Goal: Task Accomplishment & Management: Manage account settings

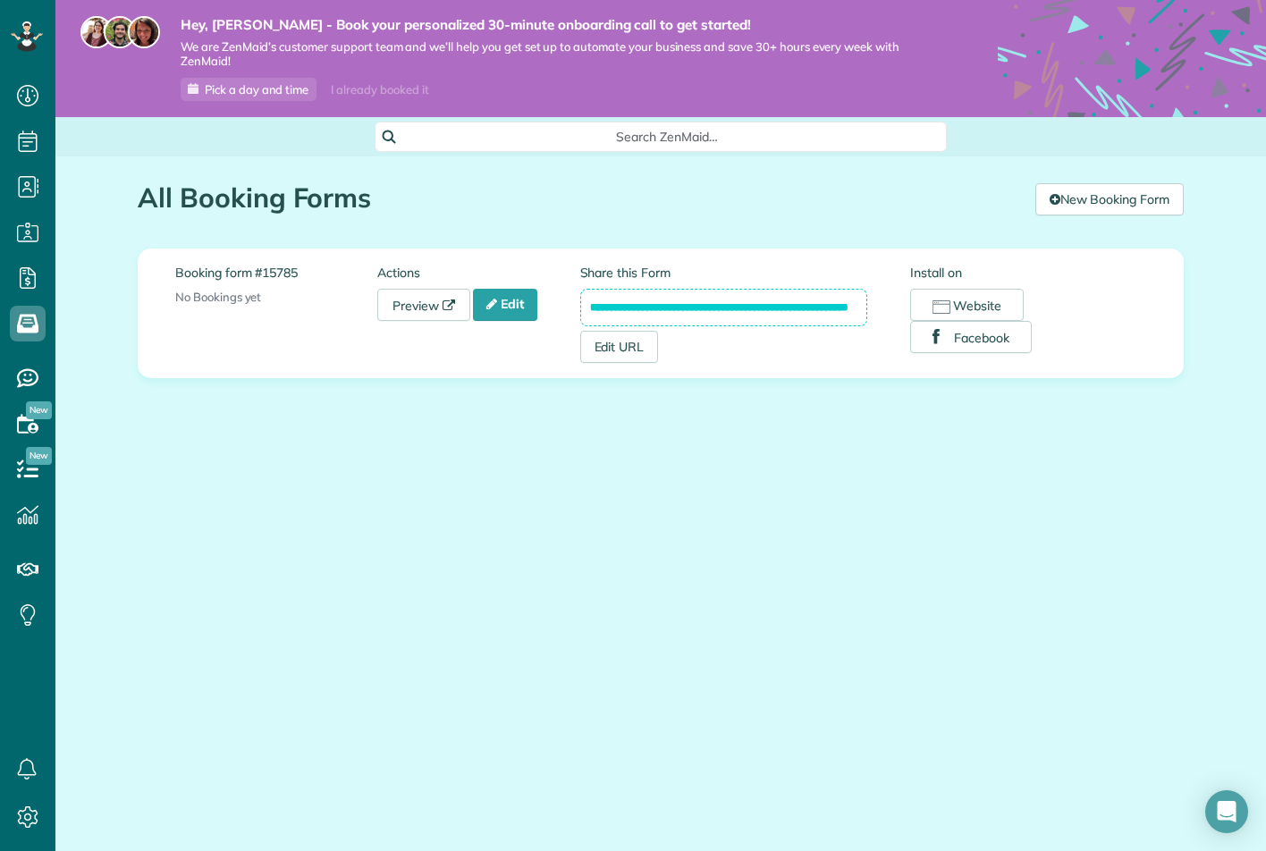
scroll to position [8, 8]
click at [510, 300] on link "Edit" at bounding box center [505, 305] width 64 height 32
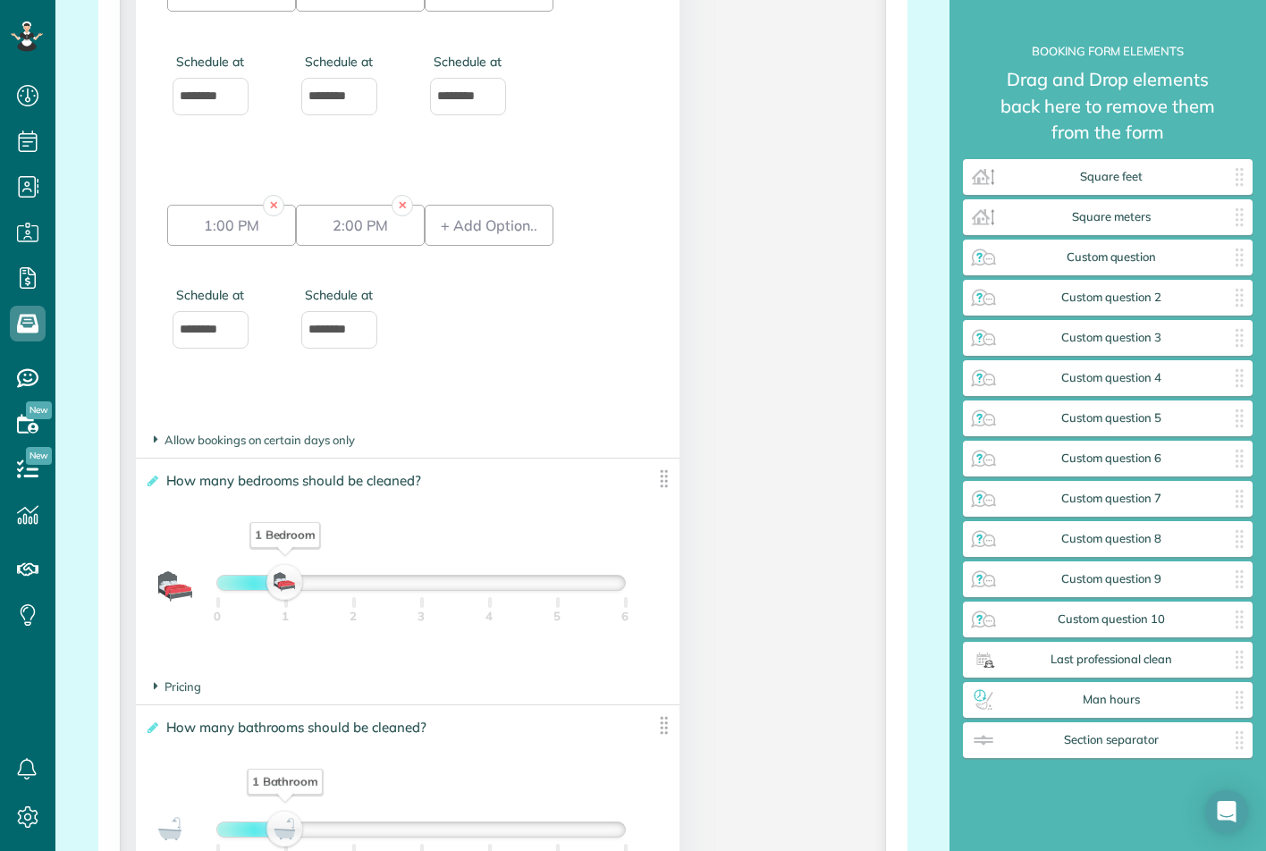
scroll to position [1788, 0]
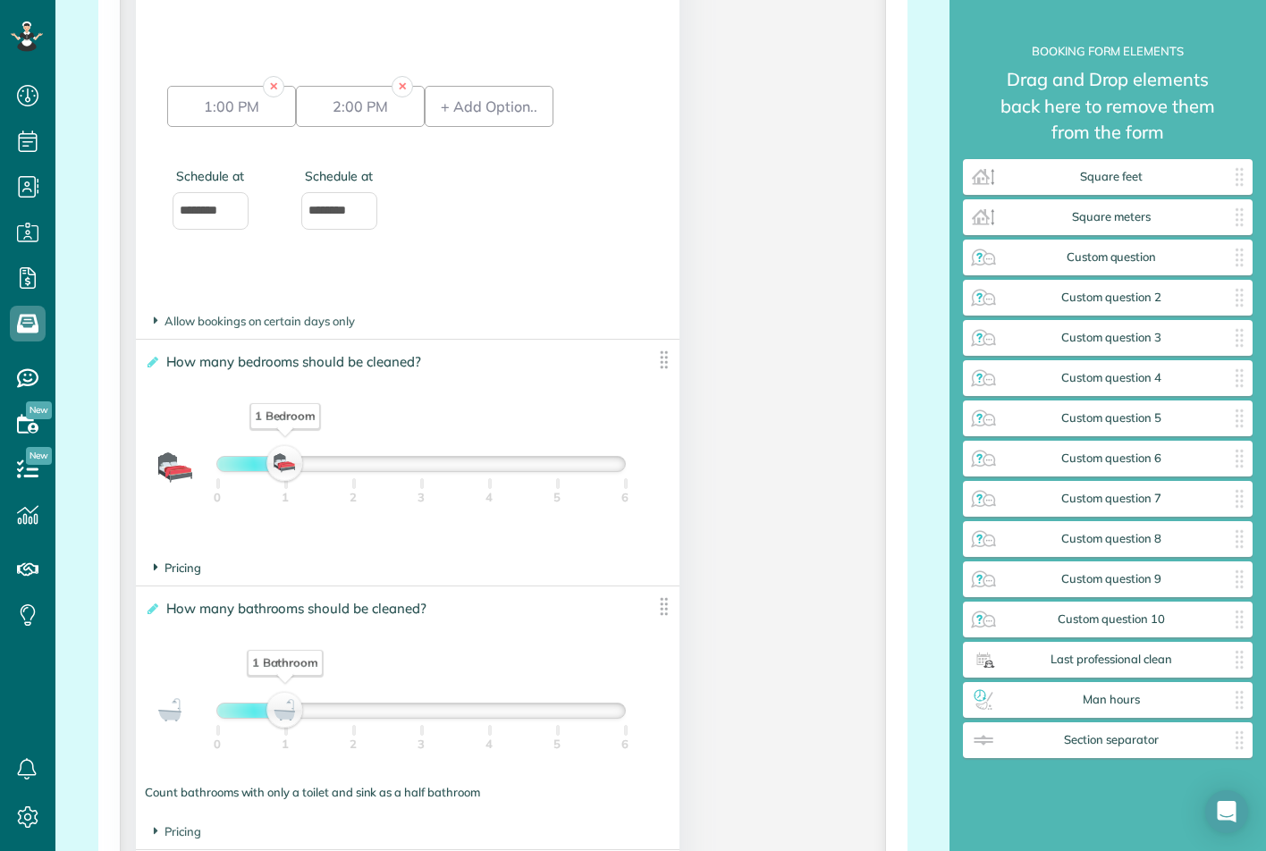
click at [182, 573] on span "Pricing" at bounding box center [177, 568] width 47 height 14
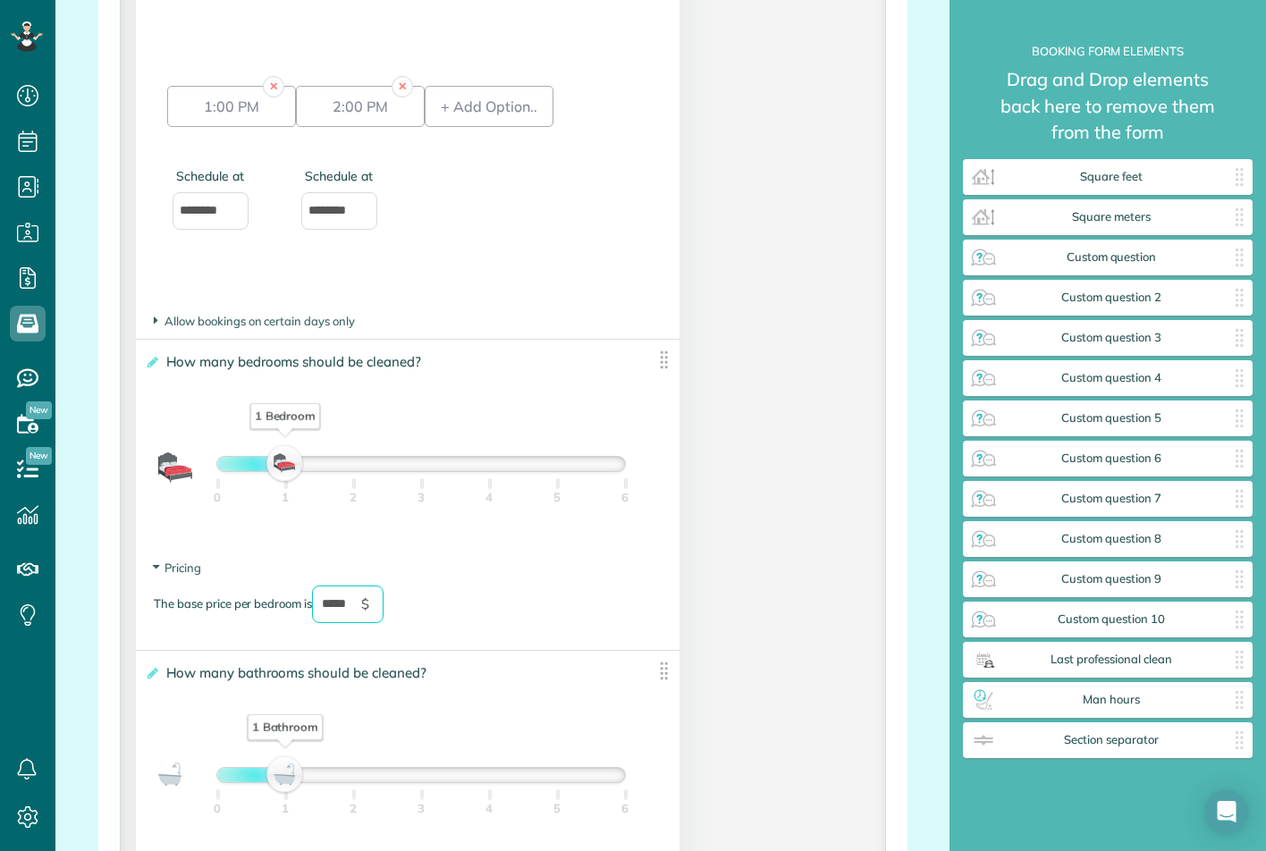
click at [335, 604] on input "*****" at bounding box center [348, 605] width 72 height 38
type div "2025-09-04"
click at [568, 570] on section "Pricing The base price per bedroom is ***** $" at bounding box center [408, 600] width 508 height 81
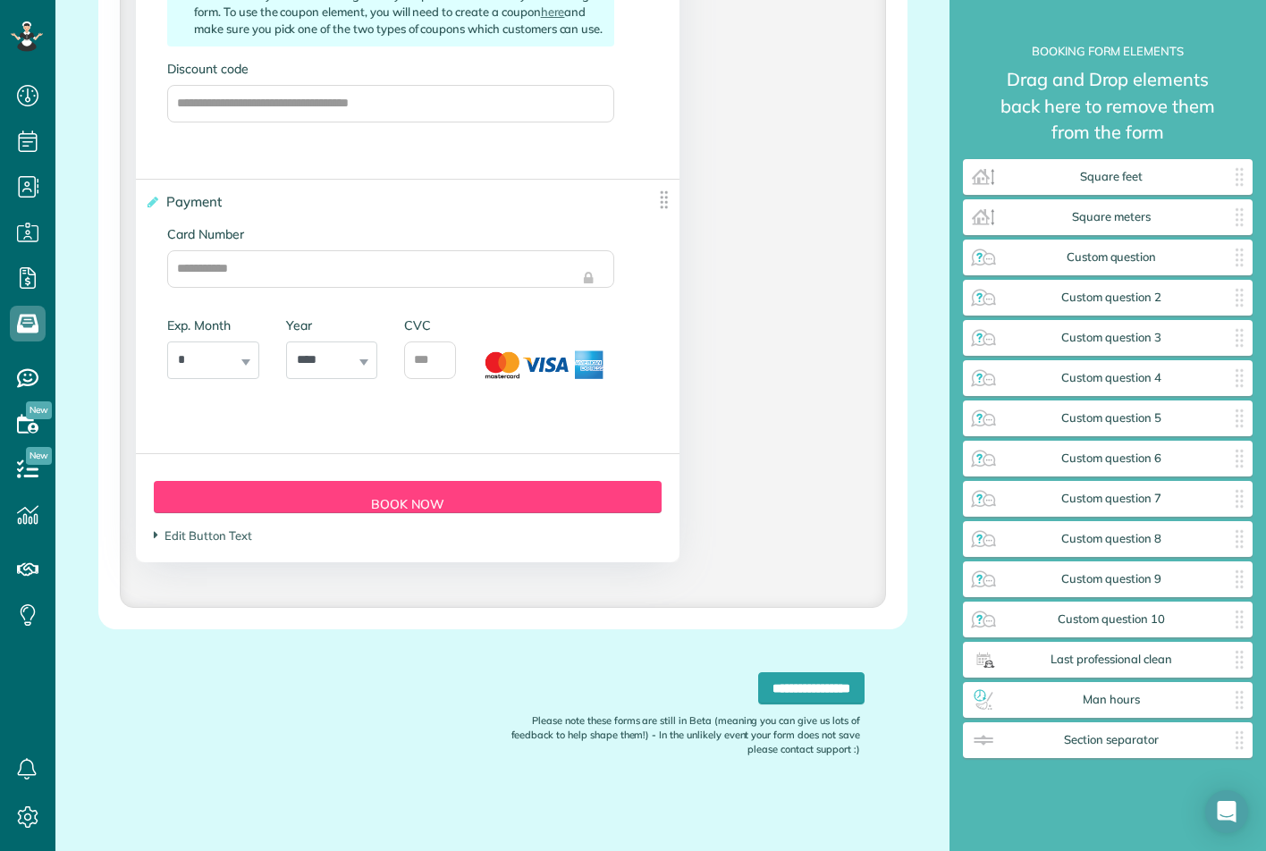
scroll to position [3981, 0]
type input "*****"
click at [758, 684] on input "**********" at bounding box center [811, 688] width 106 height 32
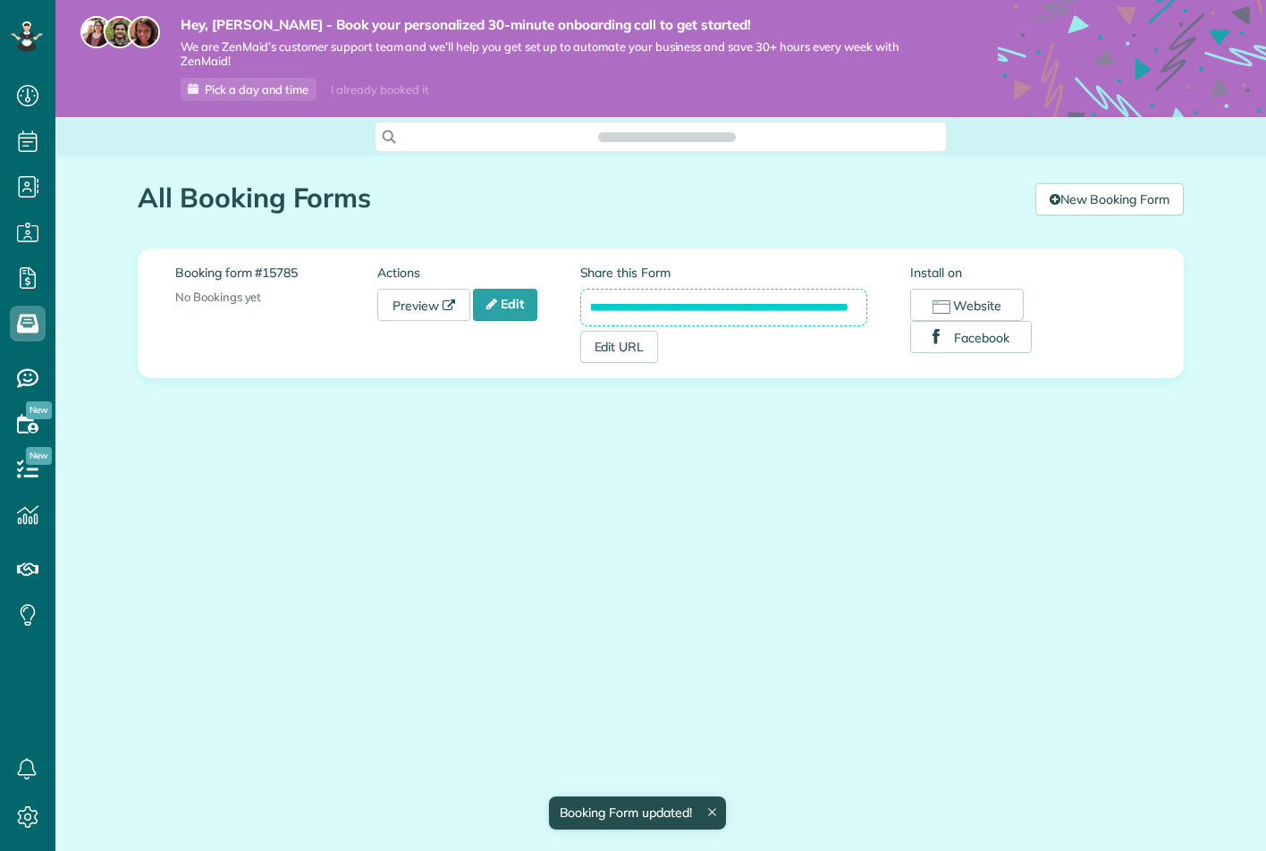
scroll to position [8, 8]
click at [424, 300] on link "Preview" at bounding box center [423, 305] width 93 height 32
click at [964, 342] on button "Facebook" at bounding box center [971, 337] width 122 height 32
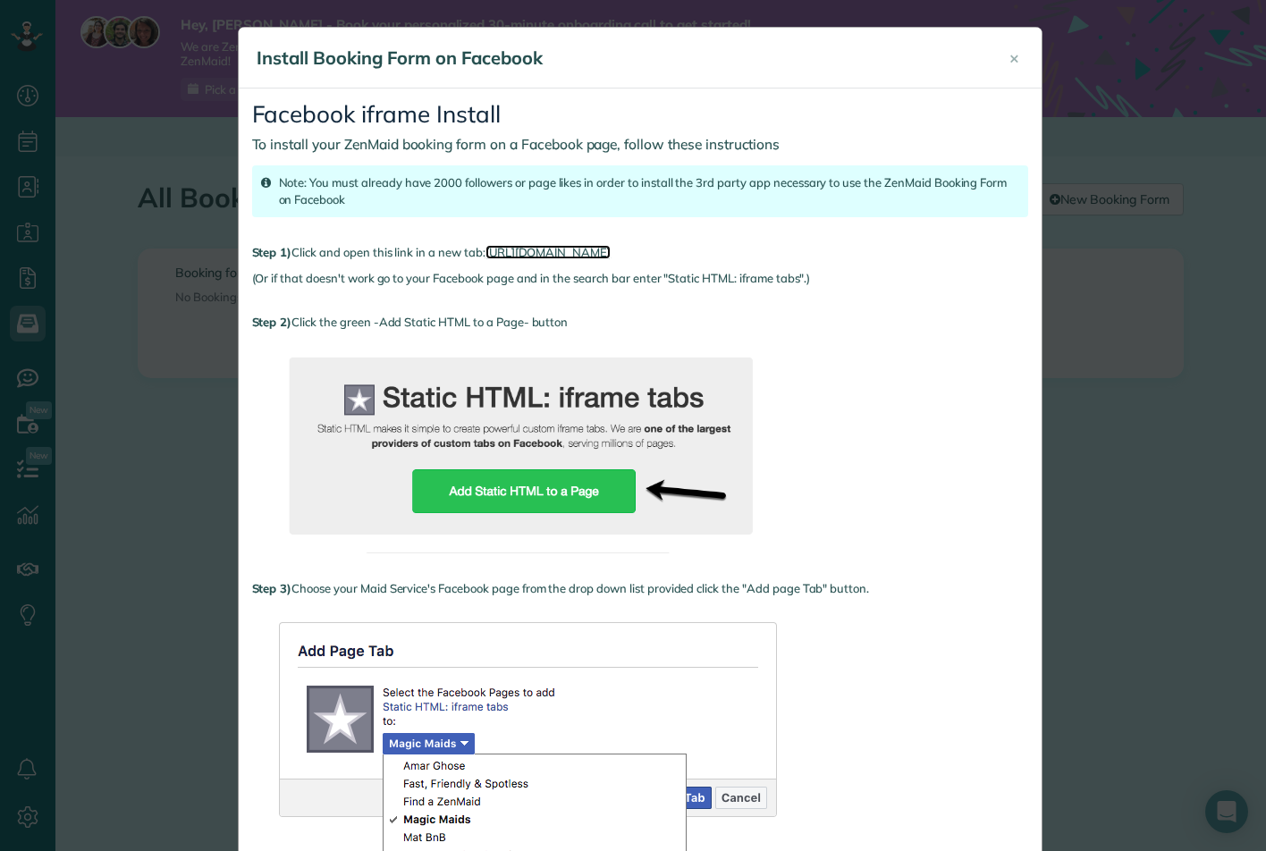
click at [598, 251] on link "https://apps.facebook.com/static_html_plus" at bounding box center [547, 252] width 125 height 14
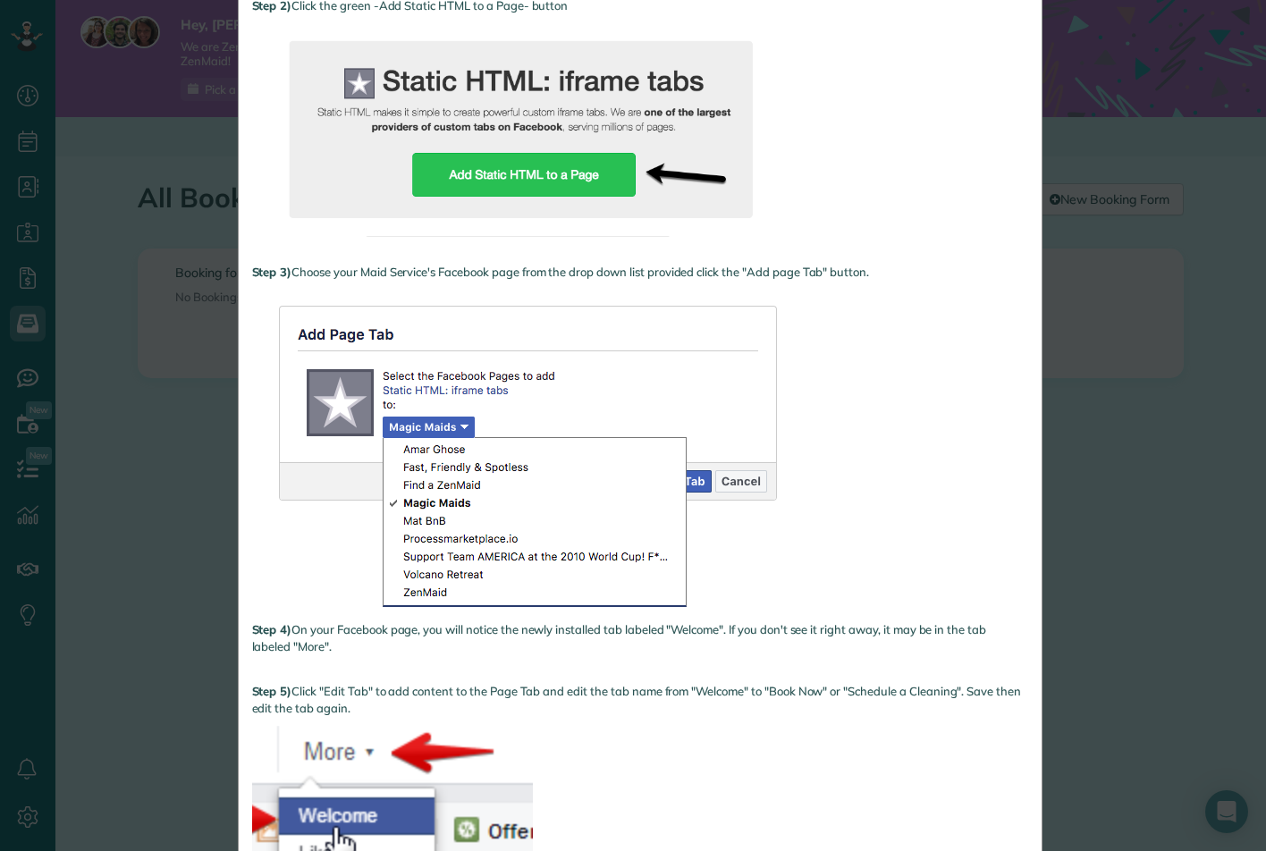
scroll to position [358, 0]
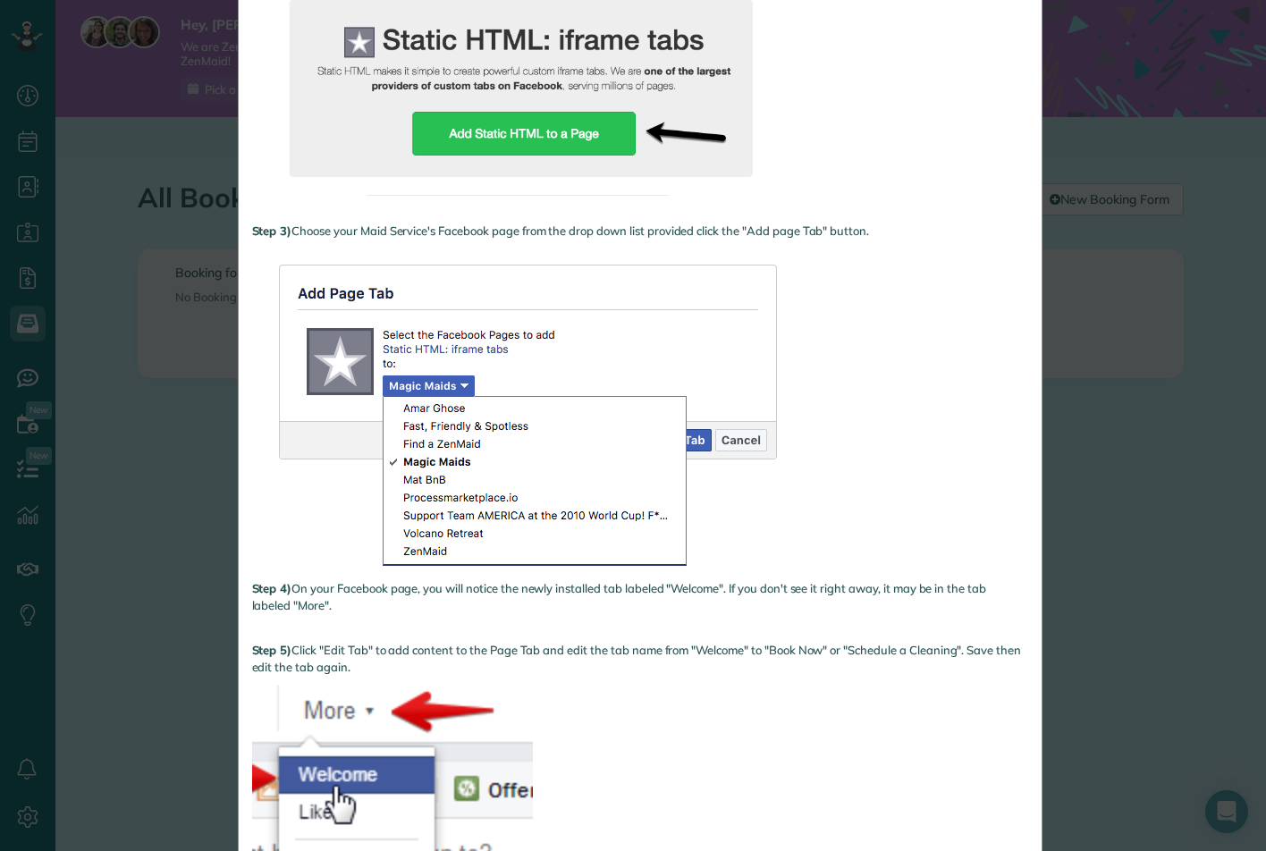
click at [425, 389] on img at bounding box center [538, 415] width 572 height 332
click at [434, 418] on img at bounding box center [538, 415] width 572 height 332
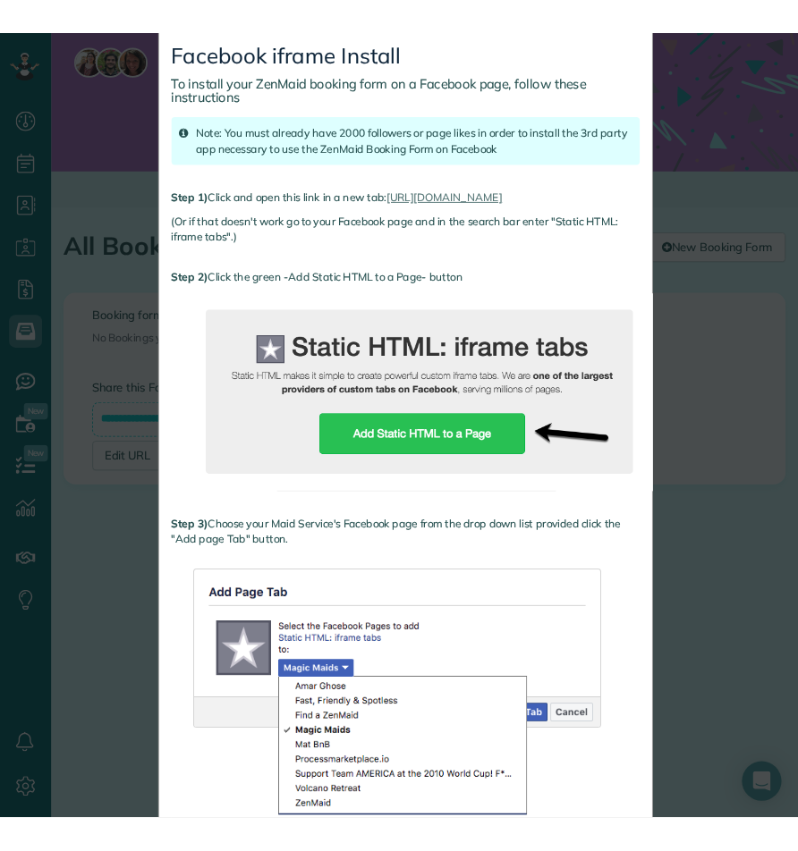
scroll to position [0, 0]
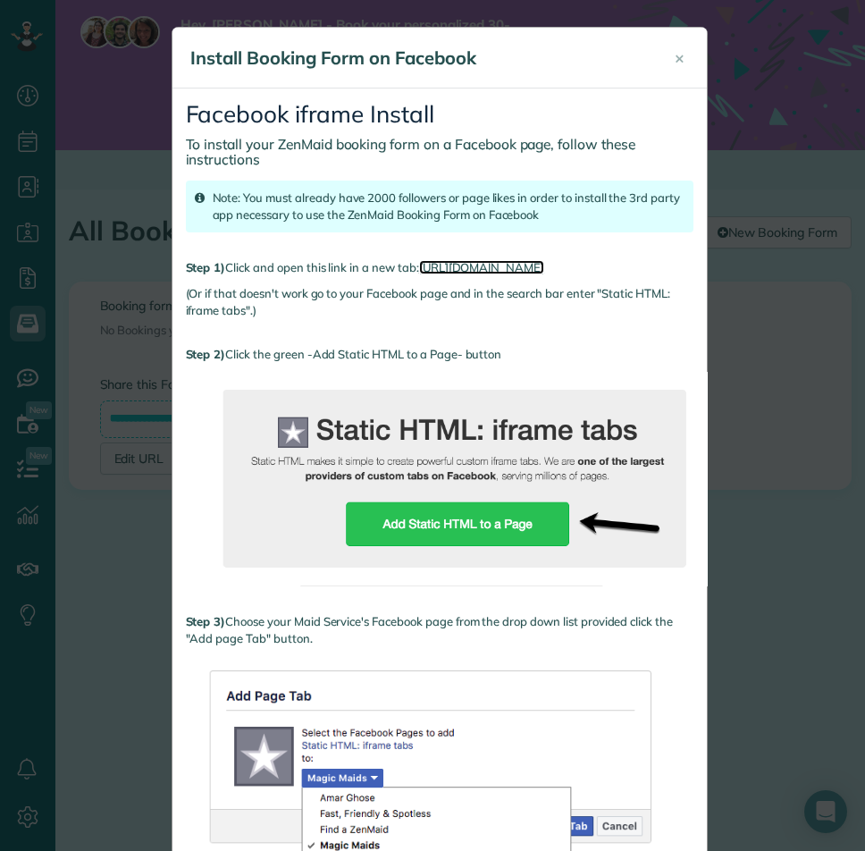
click at [545, 269] on link "https://apps.facebook.com/static_html_plus" at bounding box center [481, 267] width 125 height 14
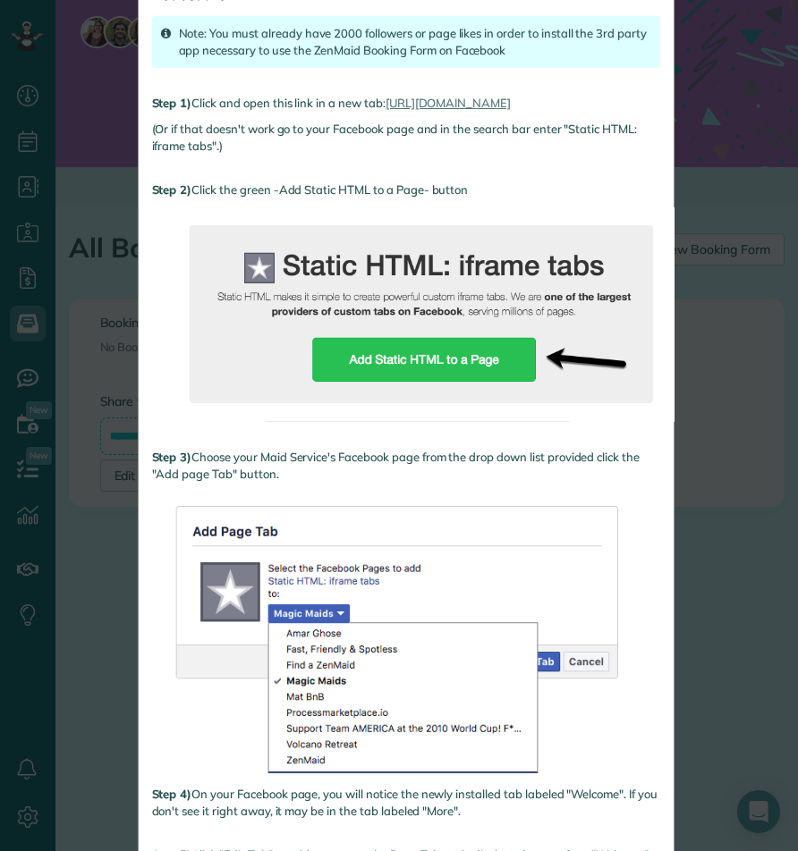
scroll to position [179, 0]
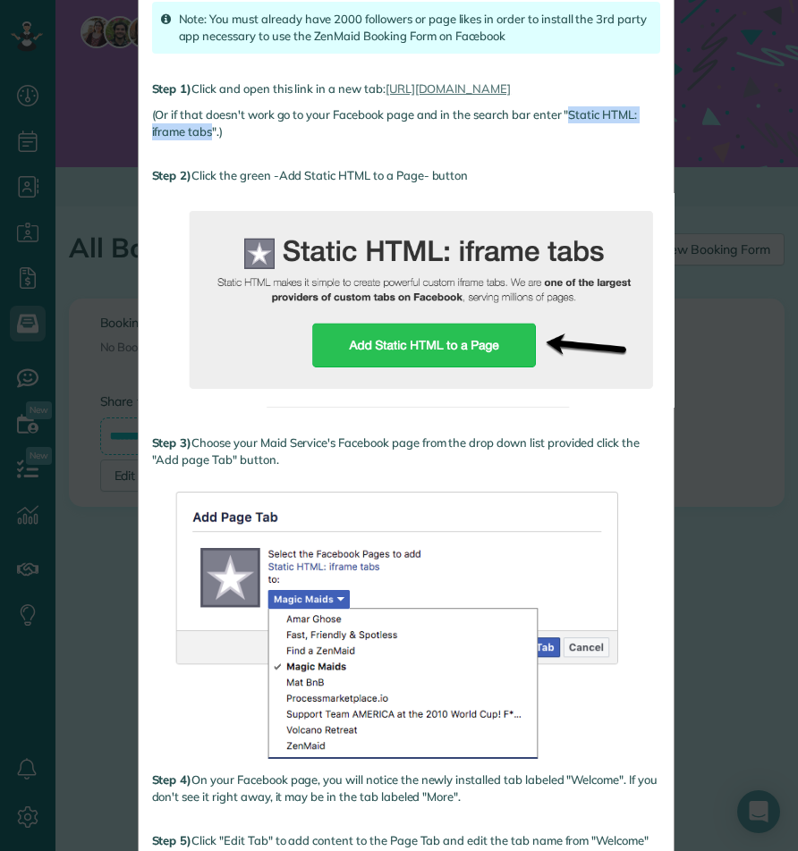
drag, startPoint x: 566, startPoint y: 109, endPoint x: 205, endPoint y: 133, distance: 362.0
click at [205, 133] on div "(Or if that doesn't work go to your Facebook page and in the search bar enter "…" at bounding box center [406, 123] width 508 height 34
copy div "Static HTML: iframe tabs"
click at [511, 93] on link "https://apps.facebook.com/static_html_plus" at bounding box center [447, 88] width 125 height 14
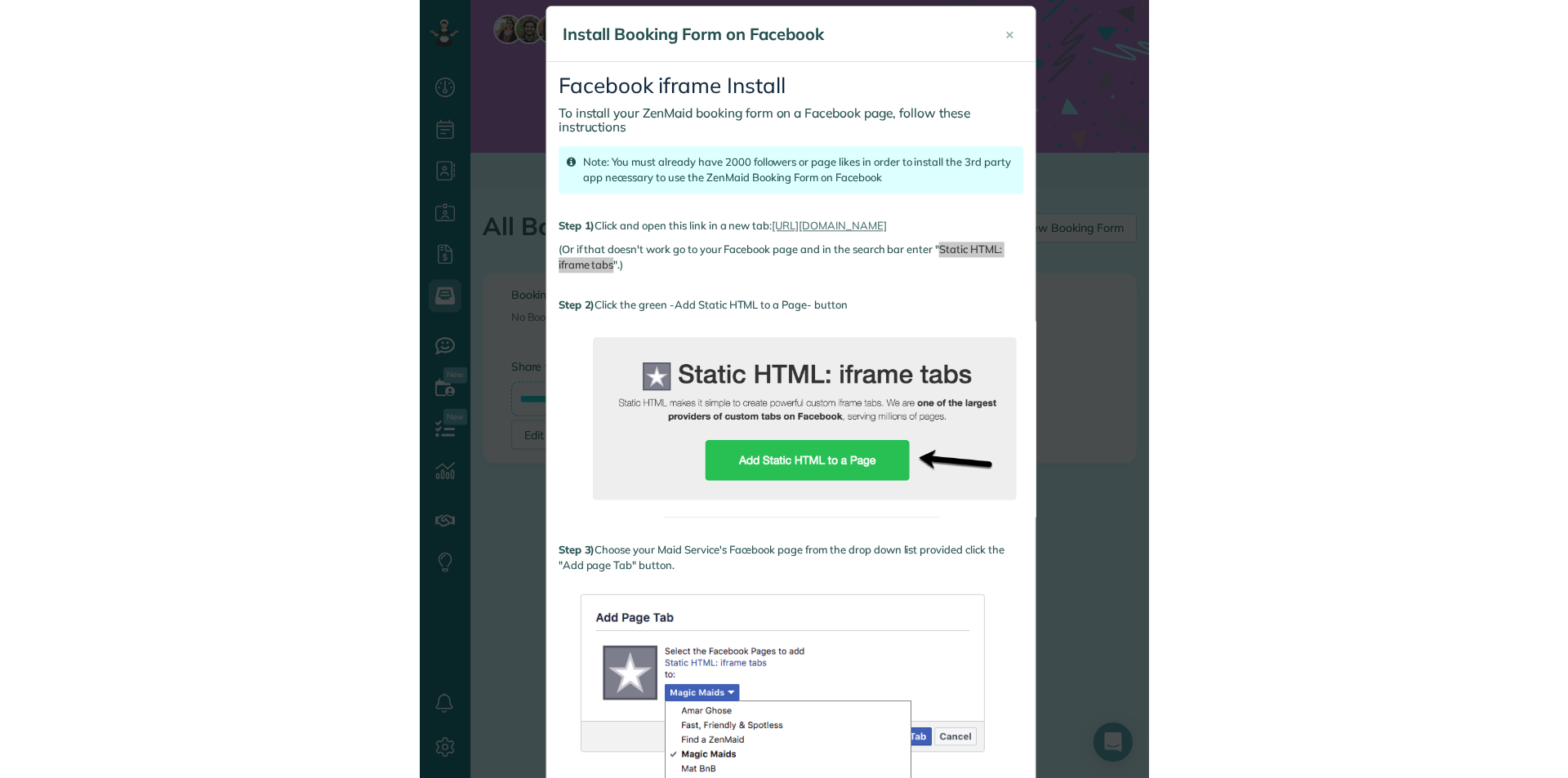
scroll to position [4, 0]
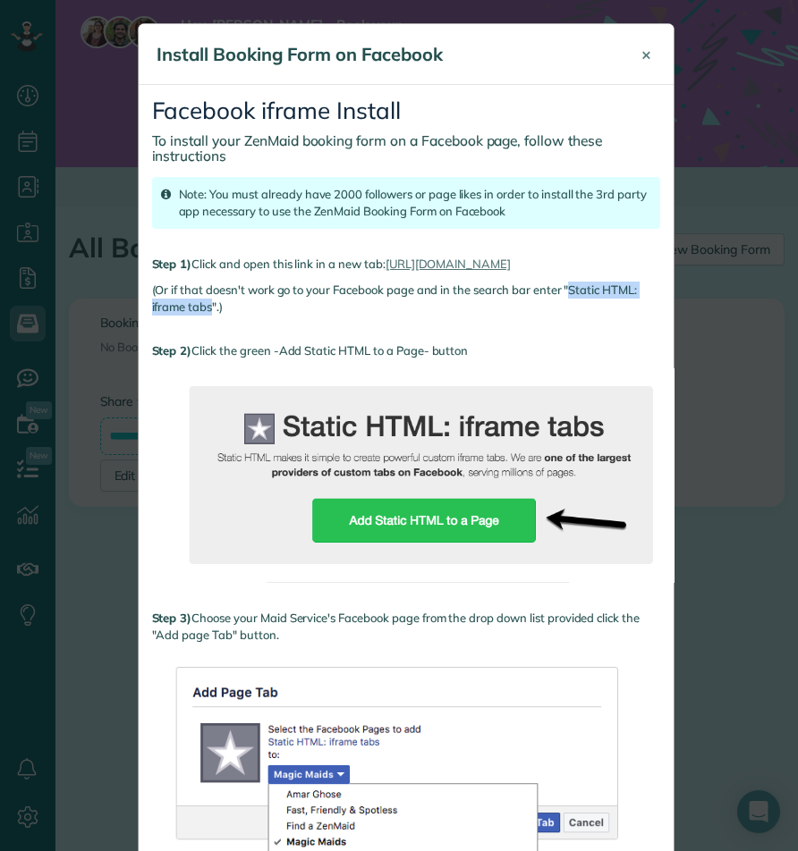
click at [641, 51] on span "×" at bounding box center [646, 54] width 10 height 21
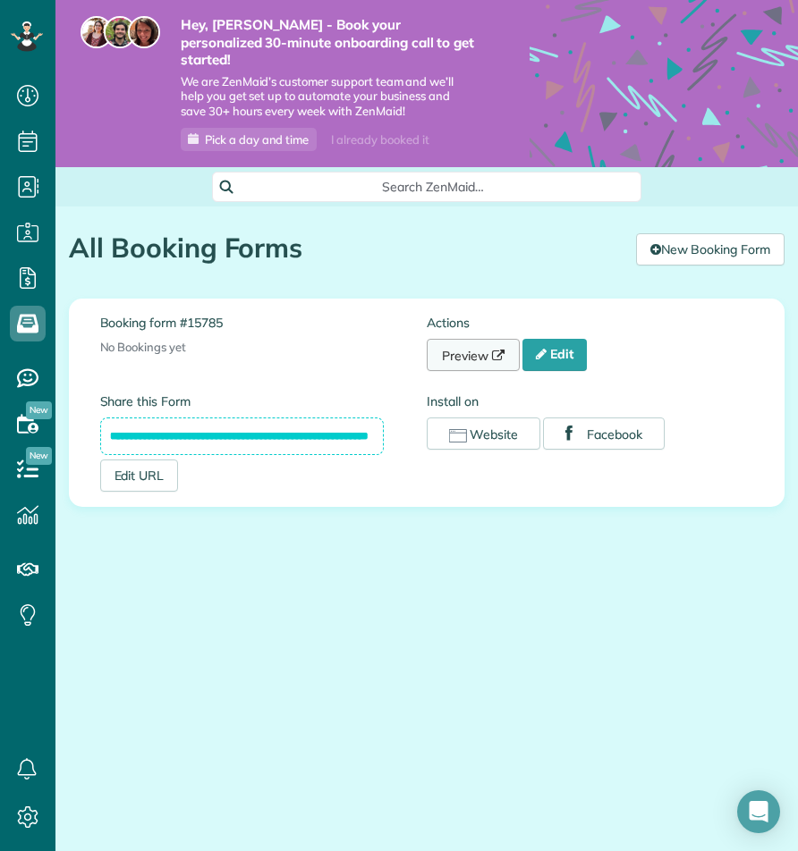
click at [465, 339] on link "Preview" at bounding box center [472, 355] width 93 height 32
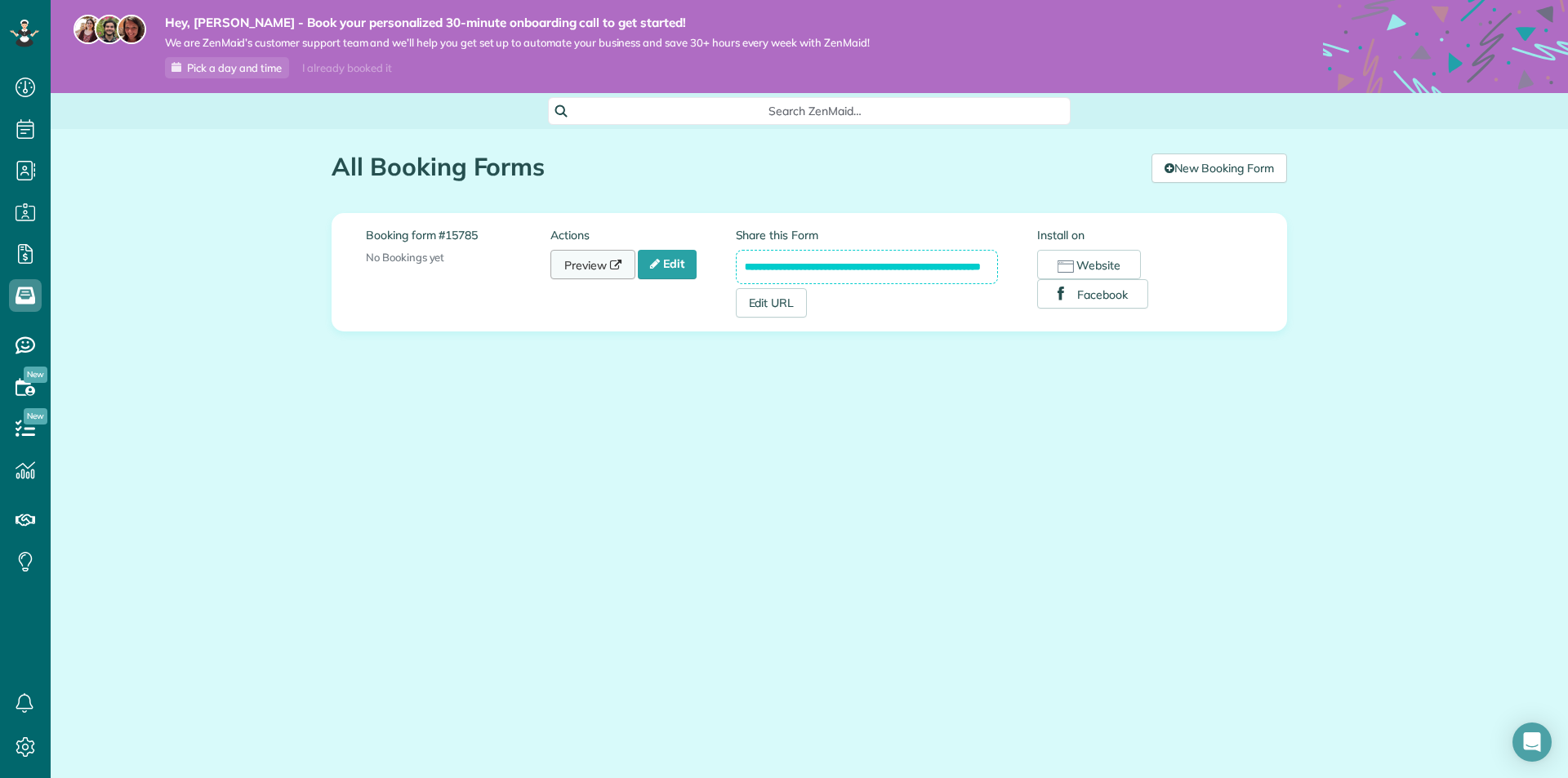
scroll to position [778, 50]
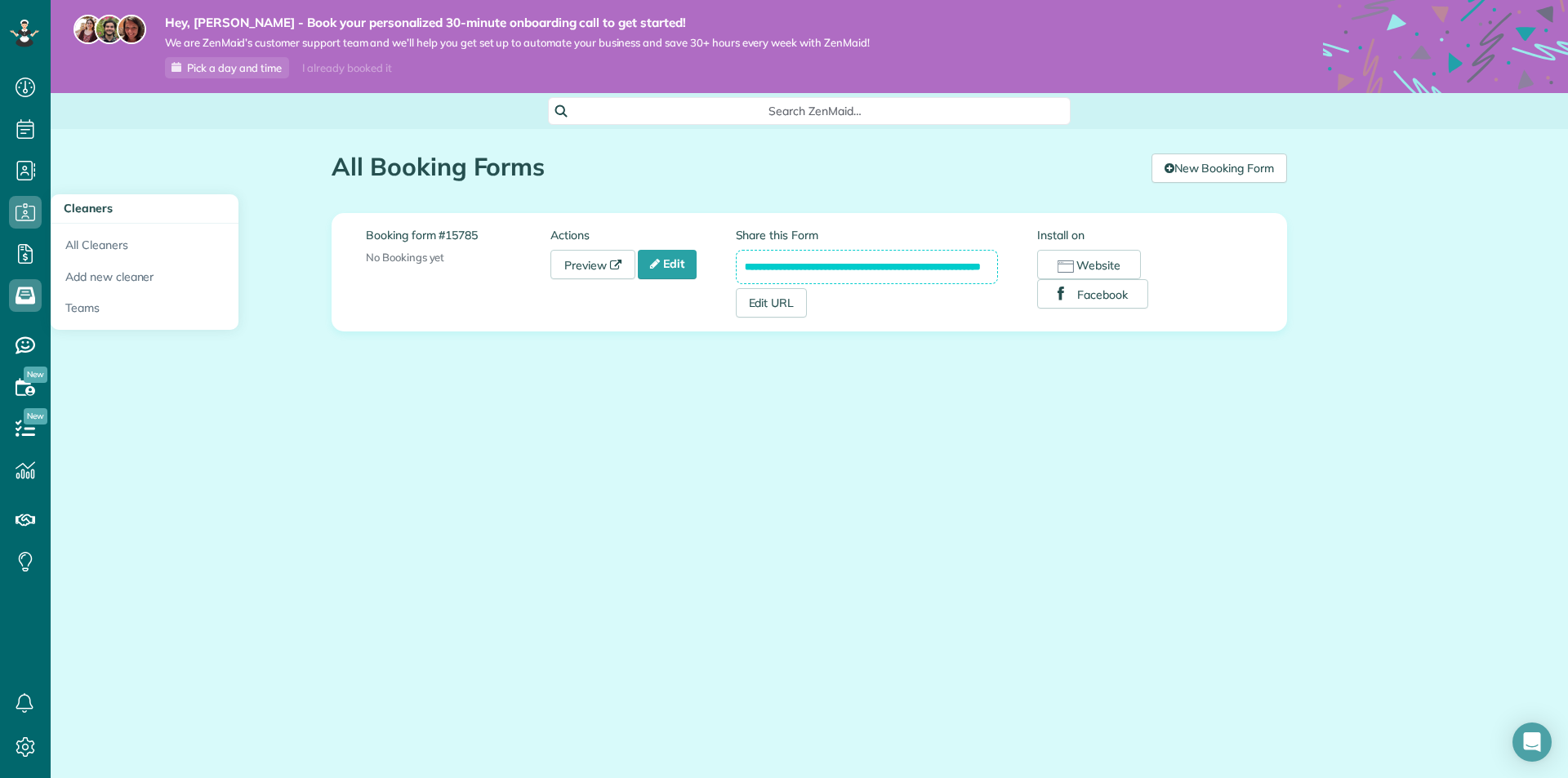
click at [92, 212] on span "Cleaners" at bounding box center [89, 208] width 49 height 15
click at [84, 246] on link "All Cleaners" at bounding box center [144, 242] width 188 height 37
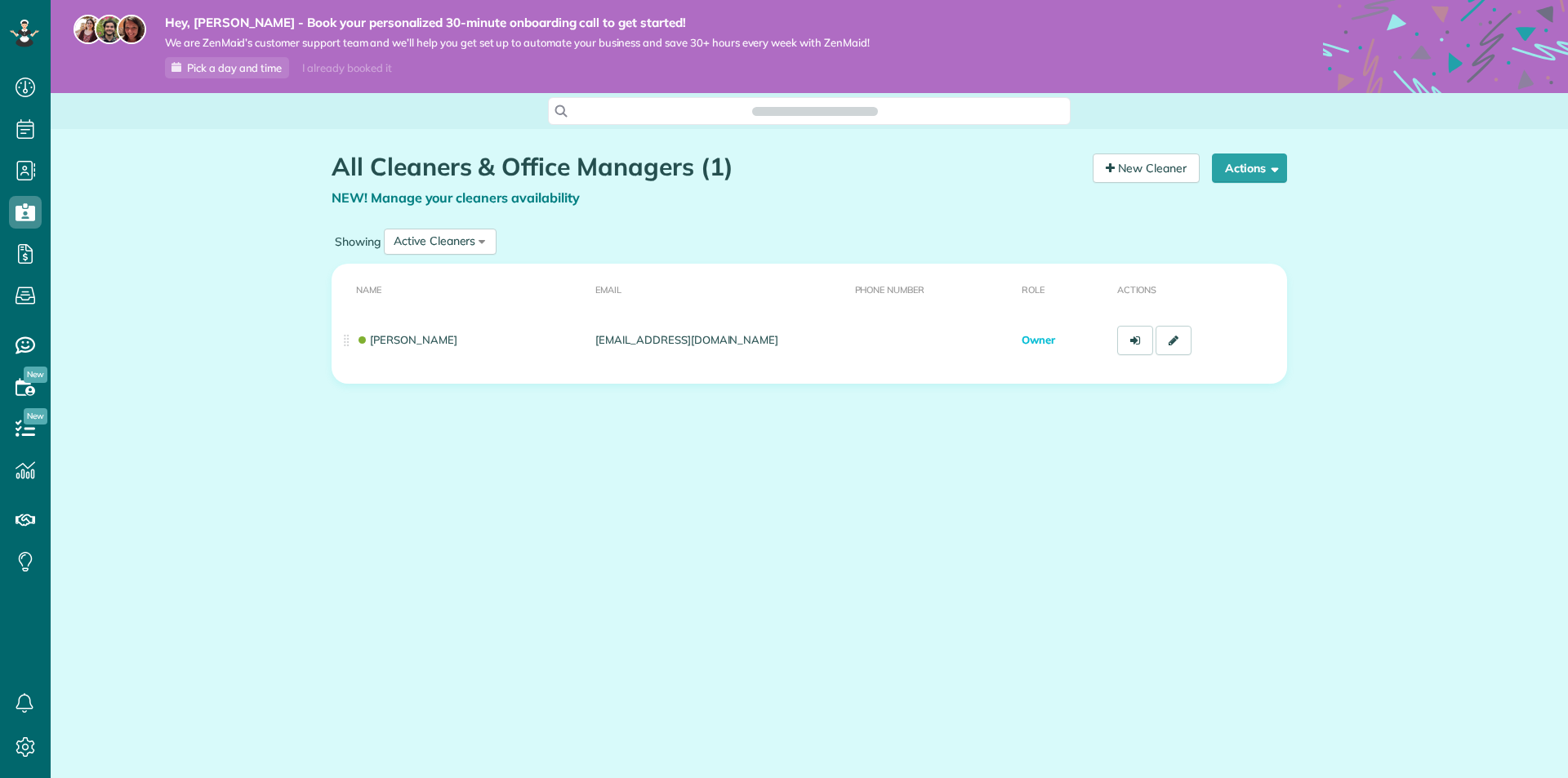
scroll to position [7, 7]
click at [1140, 173] on link "New Cleaner" at bounding box center [1145, 168] width 107 height 29
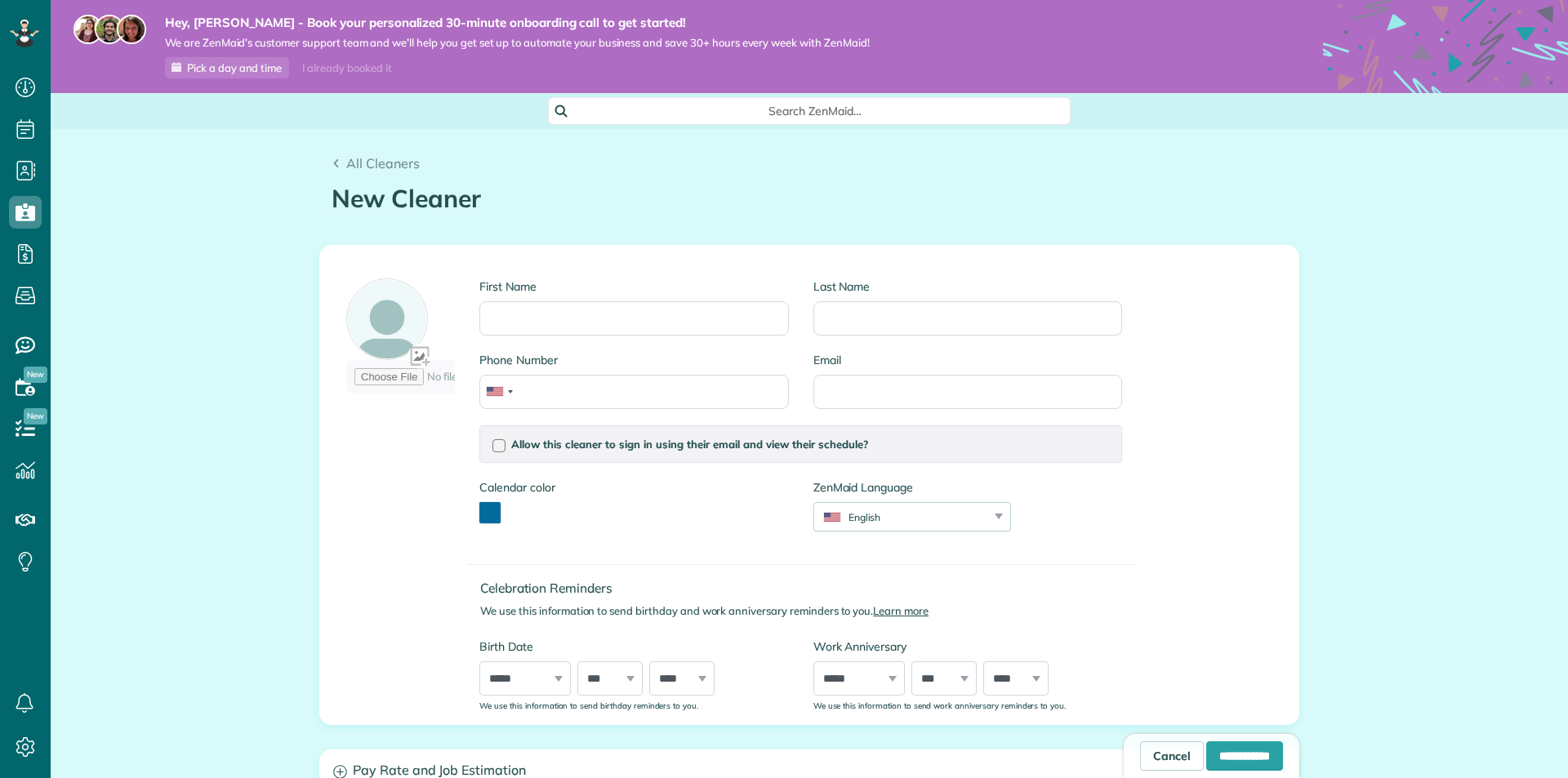
scroll to position [7, 7]
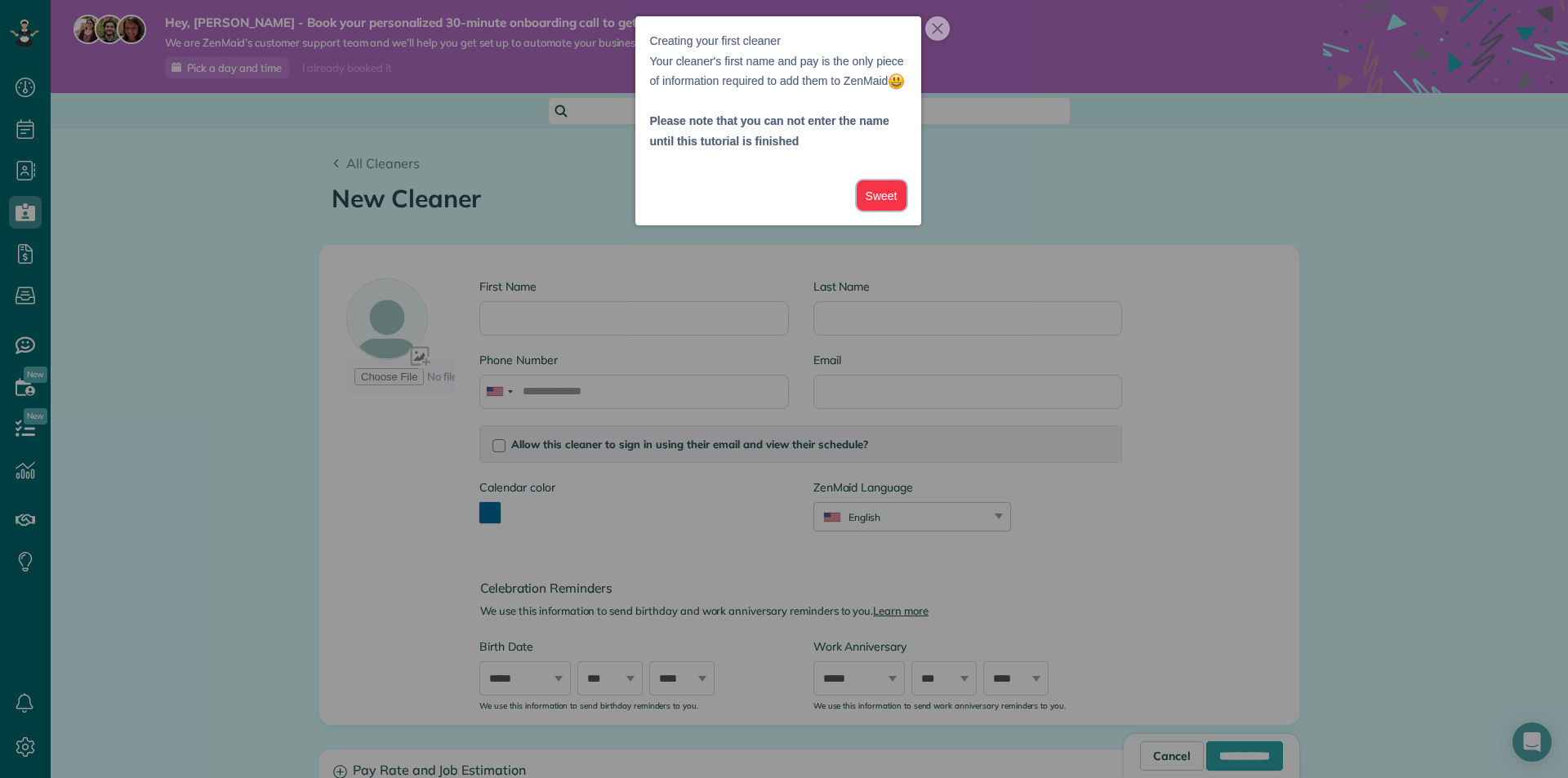
click at [875, 211] on button "Sweet" at bounding box center [881, 195] width 50 height 30
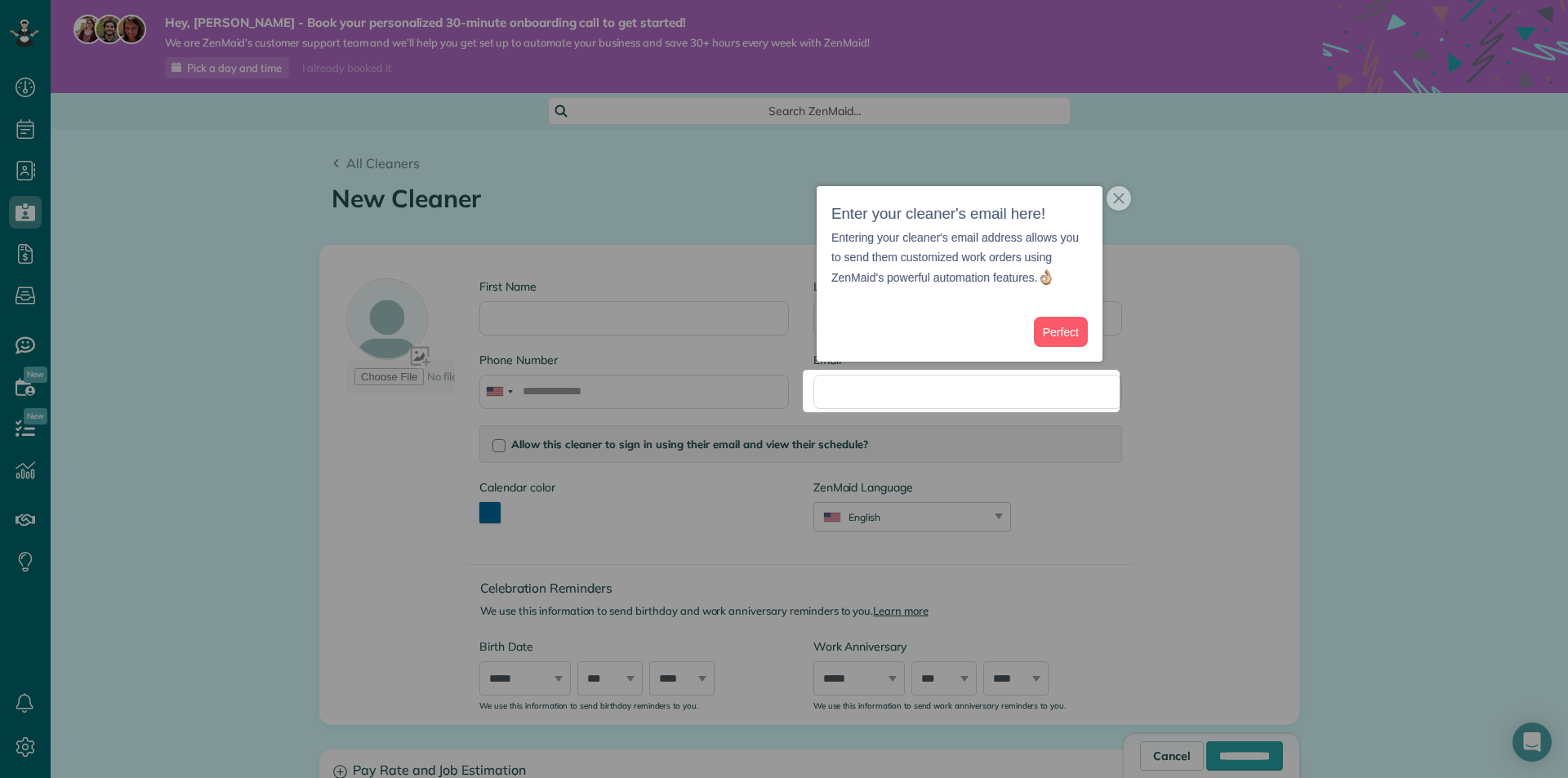
scroll to position [3, 0]
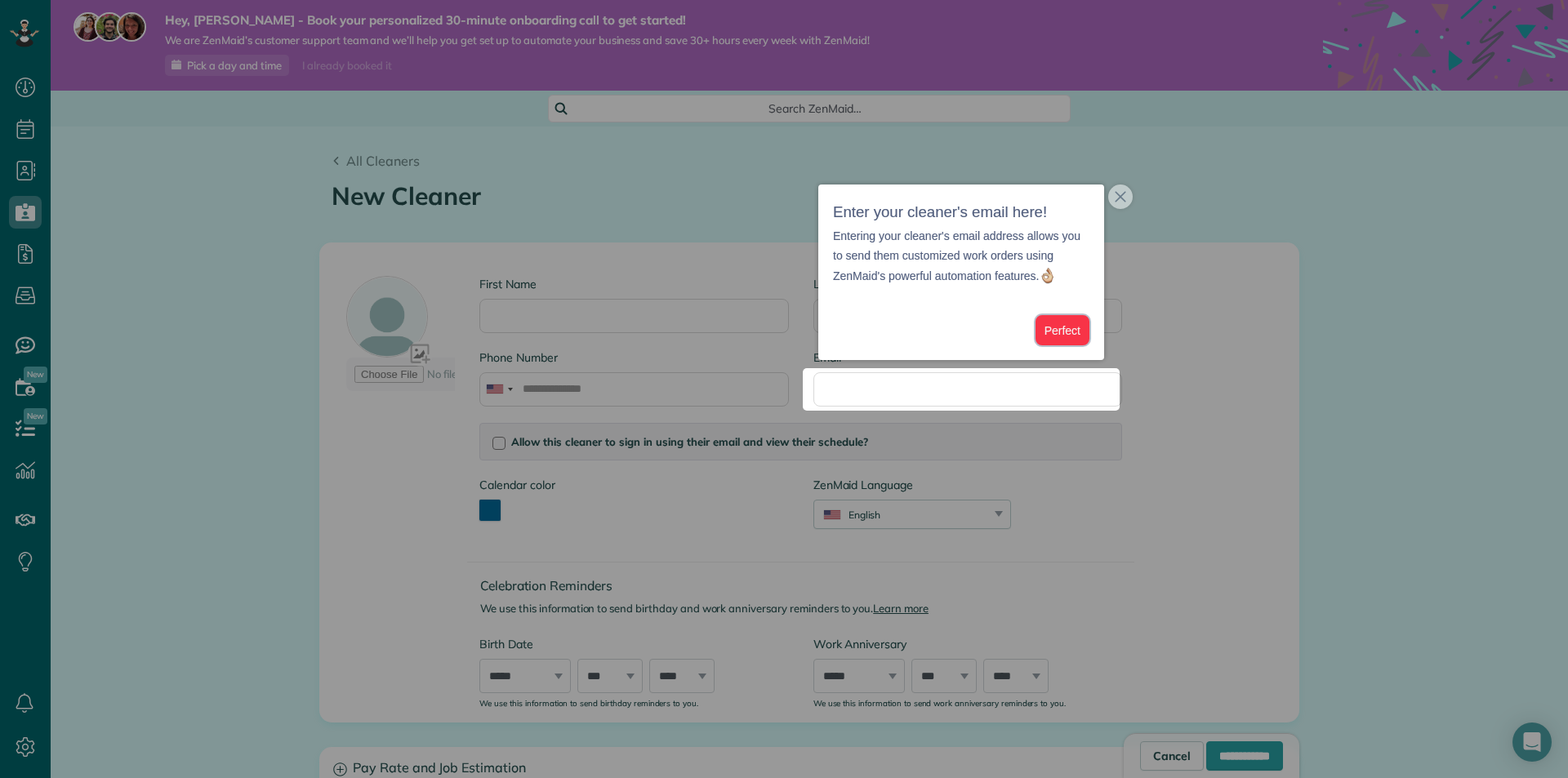
click at [1063, 331] on button "Perfect" at bounding box center [1062, 330] width 54 height 30
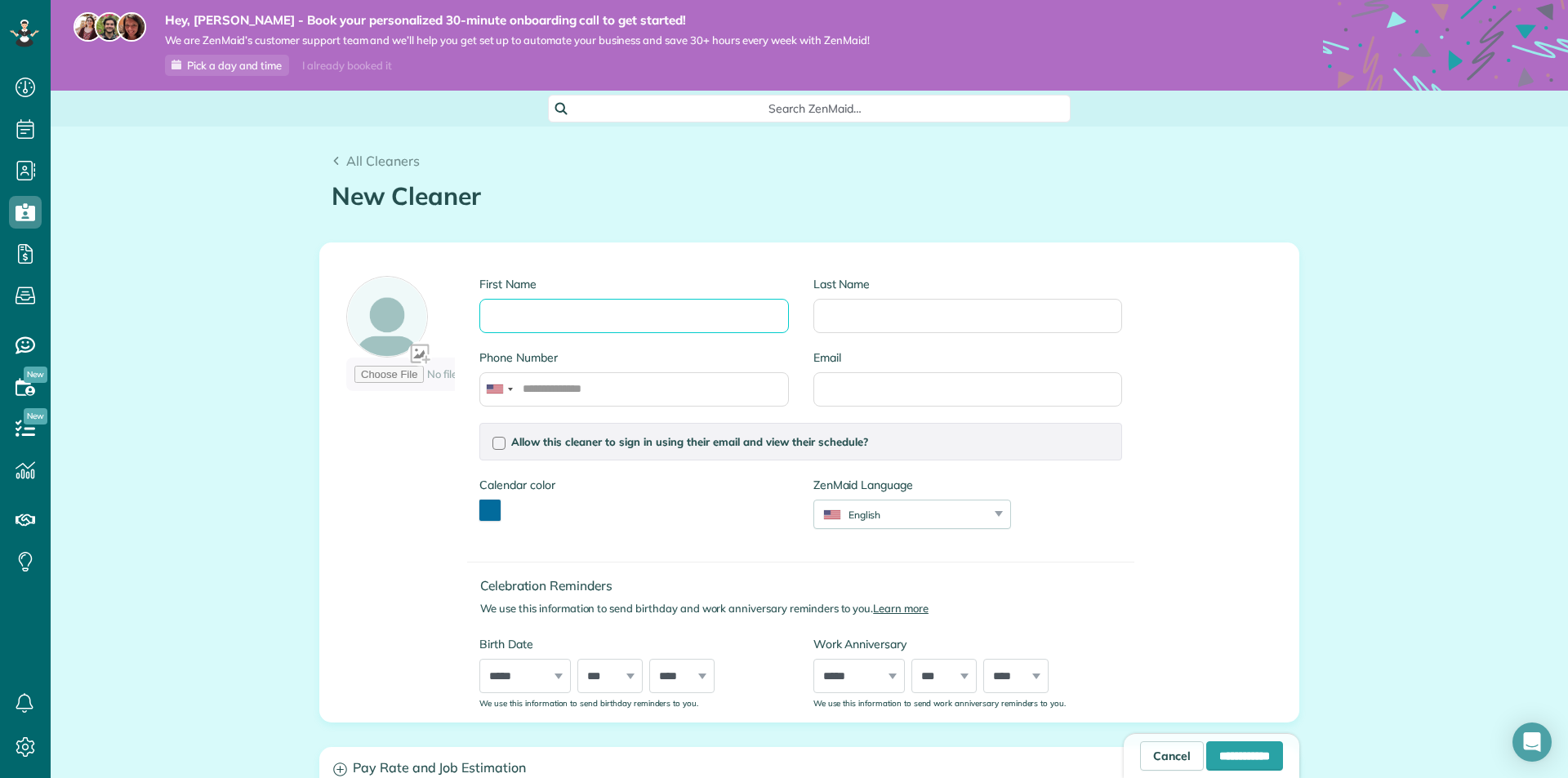
click at [658, 311] on input "First Name" at bounding box center [634, 316] width 309 height 35
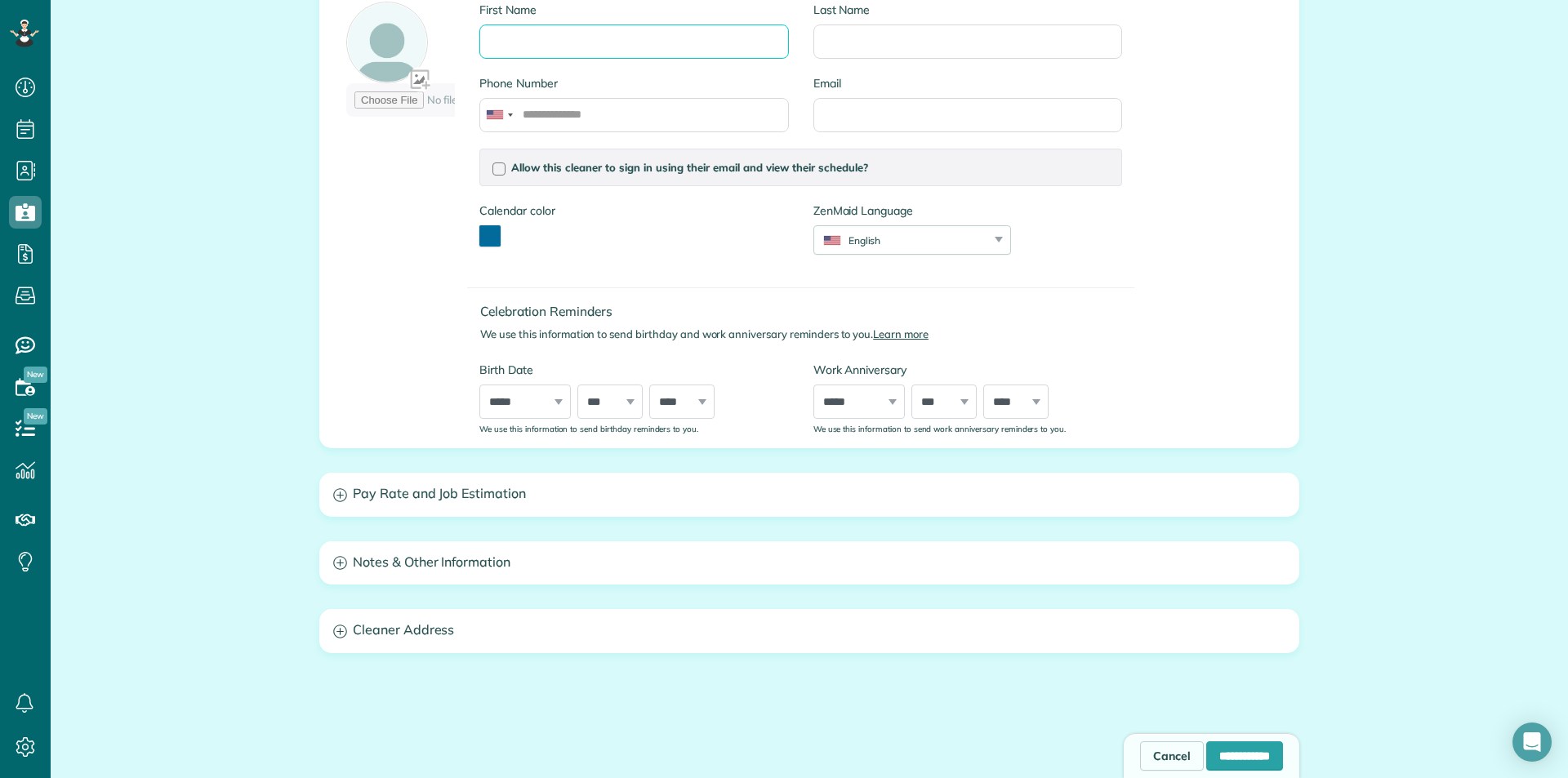
scroll to position [329, 0]
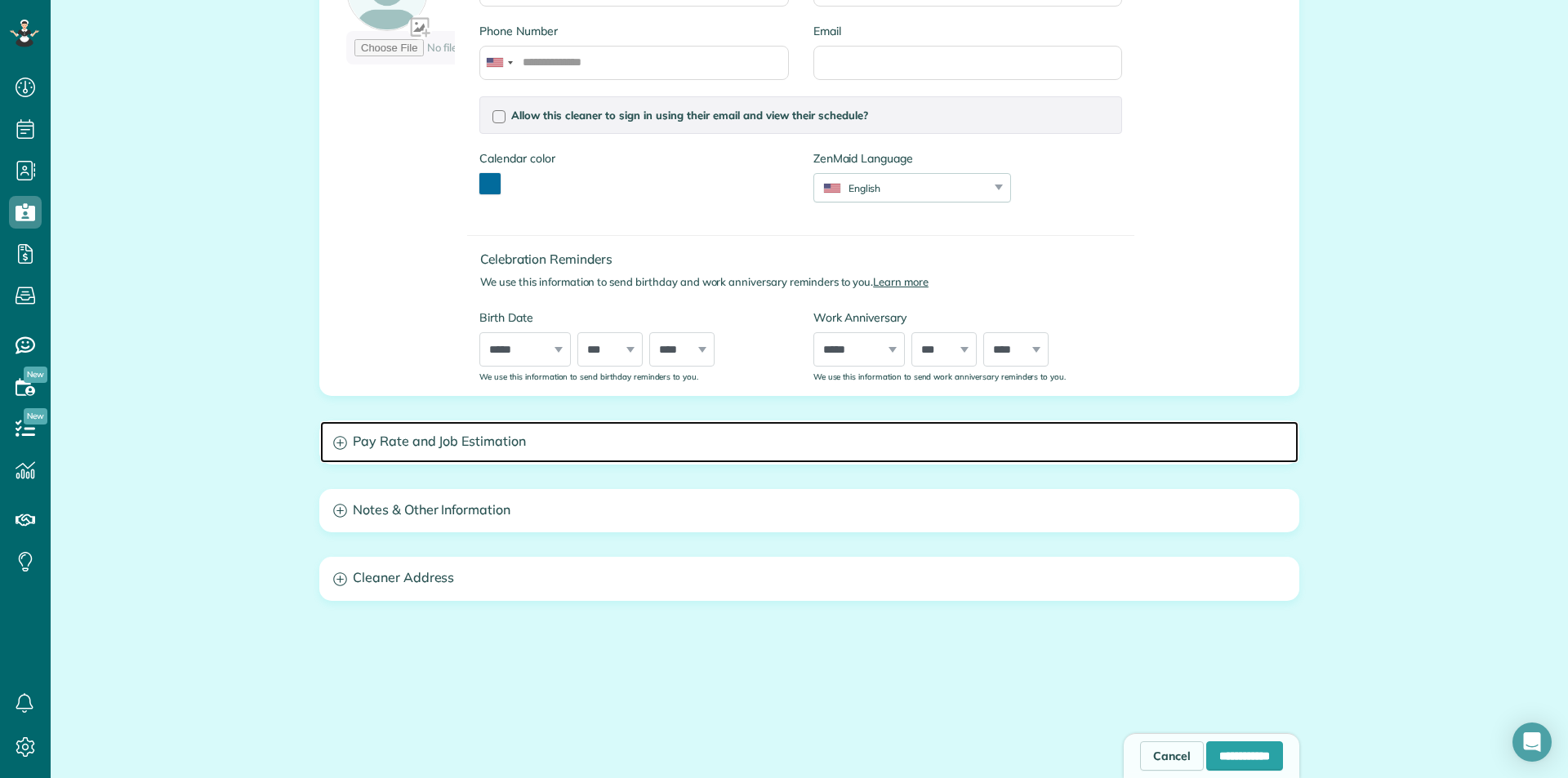
click at [332, 451] on h3 "Pay Rate and Job Estimation" at bounding box center [808, 442] width 978 height 42
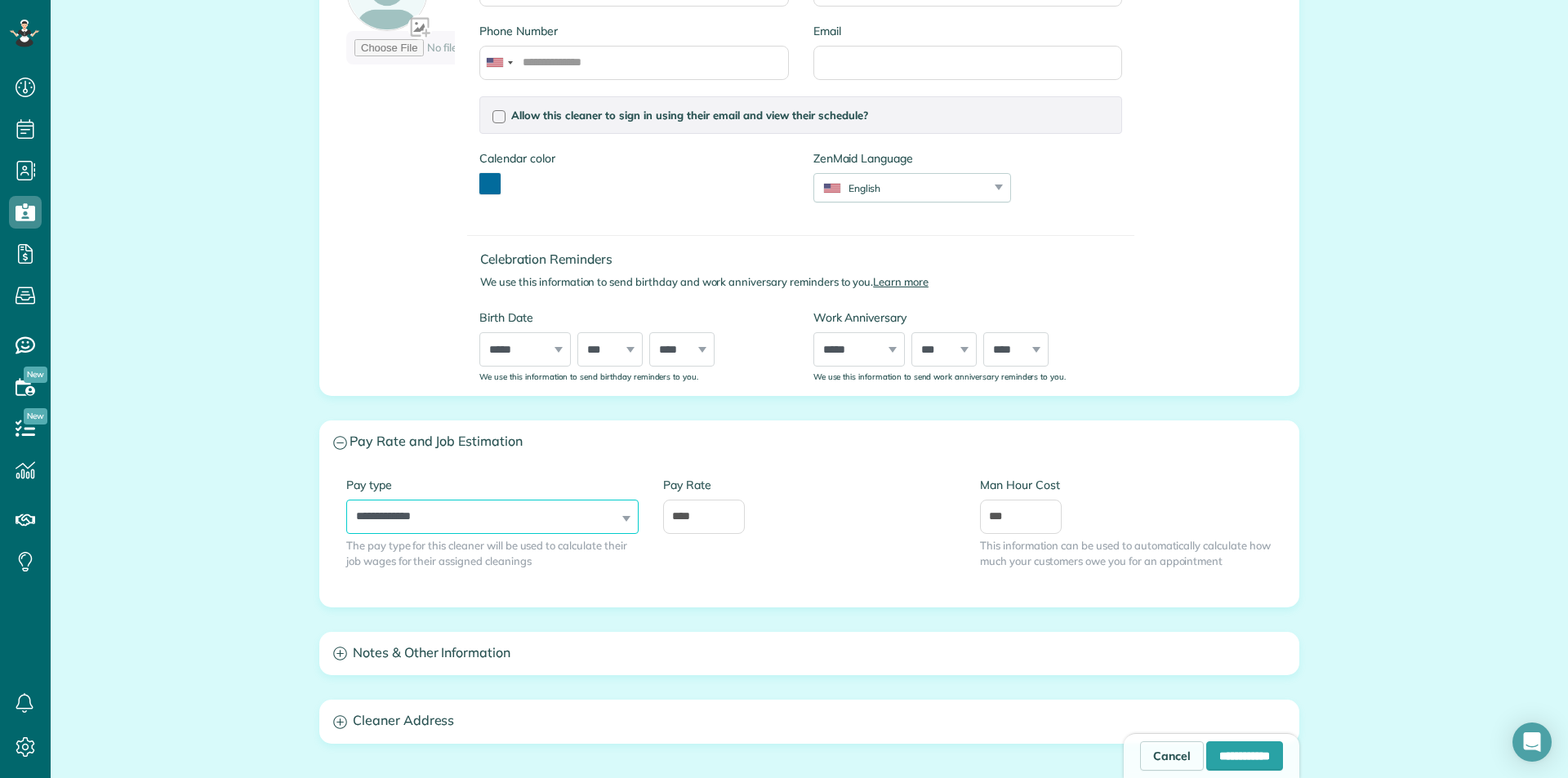
click at [390, 520] on select "**********" at bounding box center [492, 517] width 292 height 35
select select "******"
click at [346, 499] on select "**********" at bounding box center [492, 517] width 292 height 35
drag, startPoint x: 707, startPoint y: 516, endPoint x: 583, endPoint y: 520, distance: 124.1
click at [584, 520] on div "**********" at bounding box center [809, 535] width 951 height 117
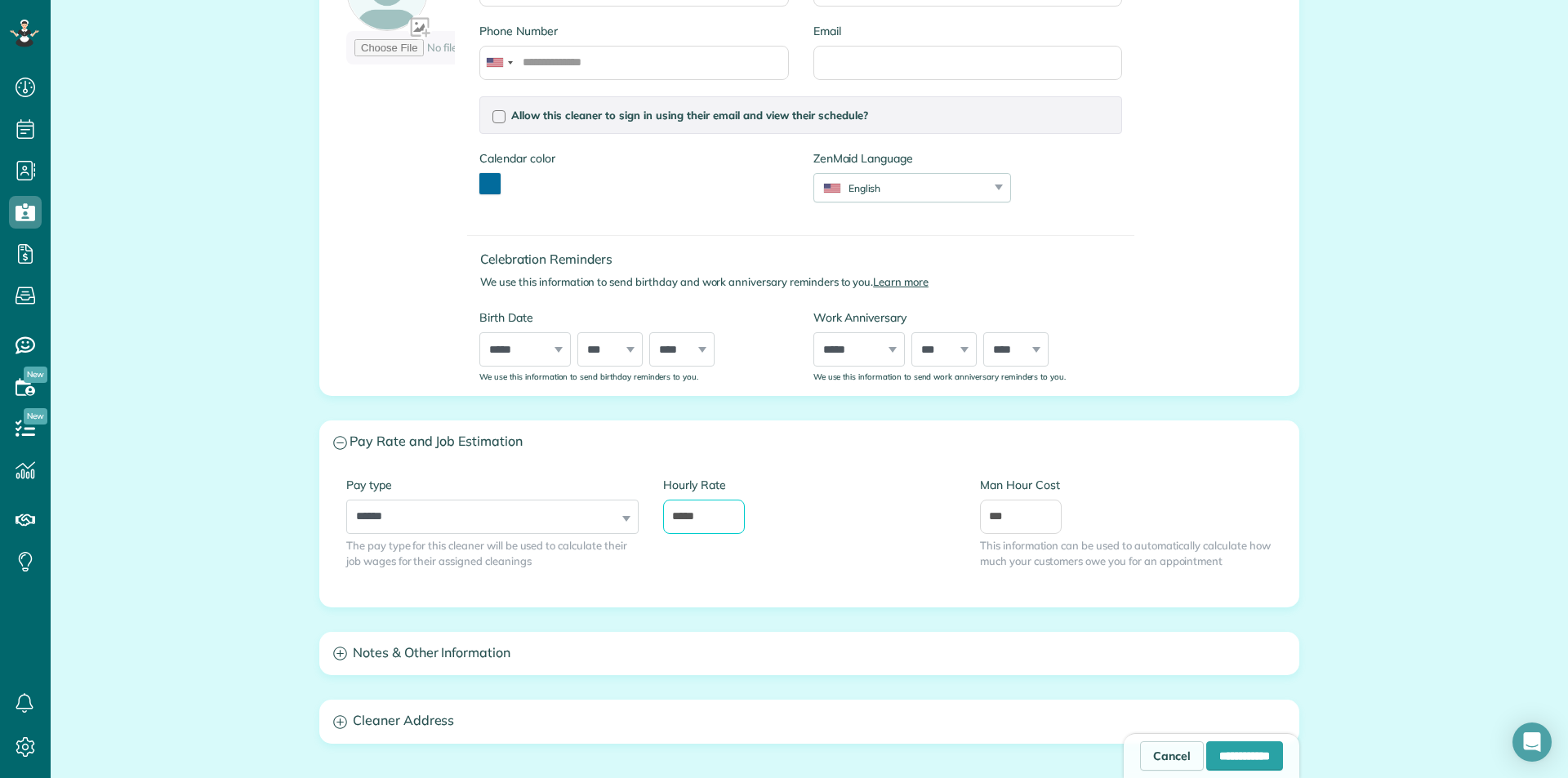
type input "*****"
click at [809, 508] on div "Hourly Rate *****" at bounding box center [809, 505] width 292 height 58
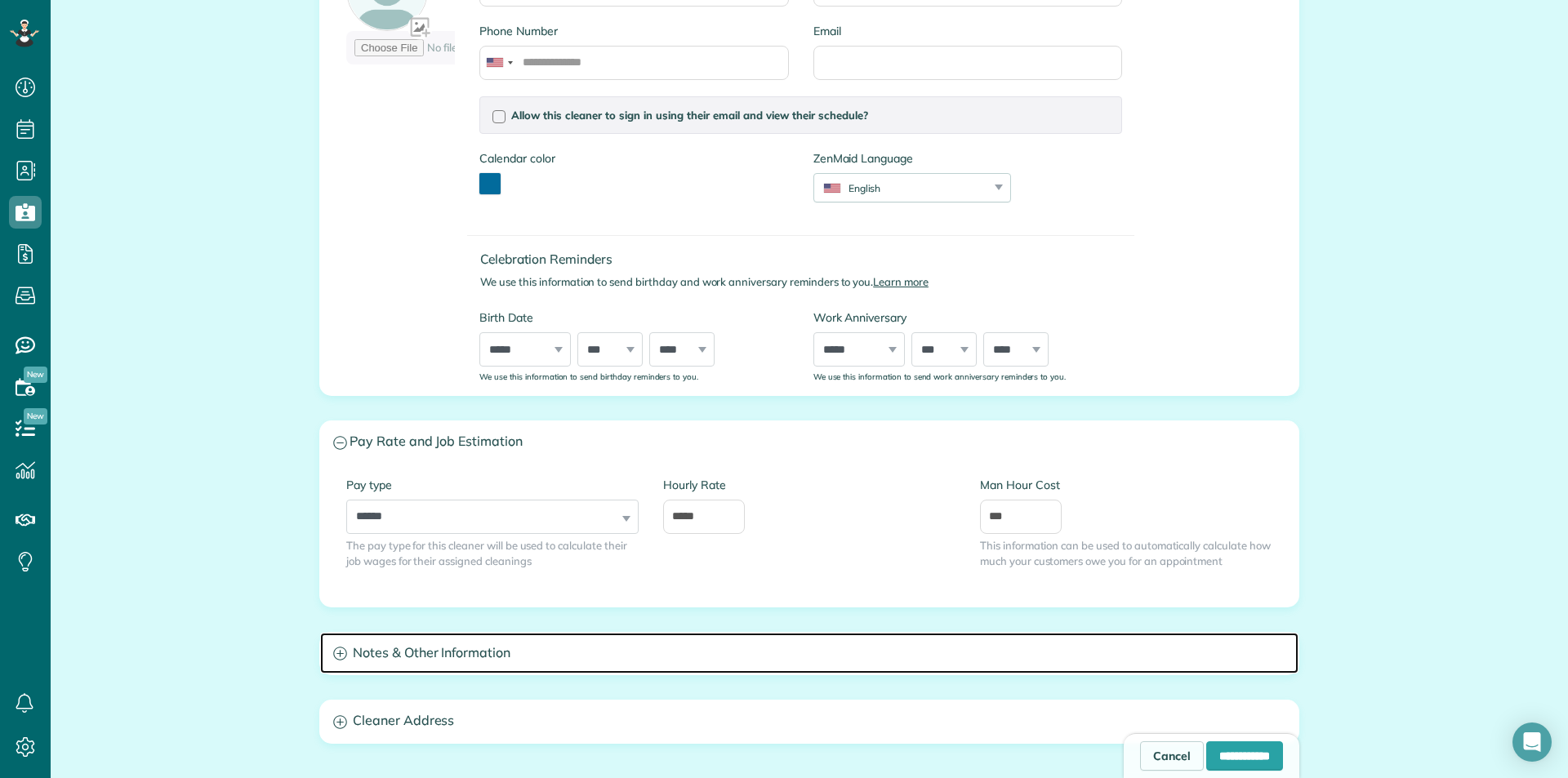
click at [342, 657] on h3 "Notes & Other Information" at bounding box center [808, 654] width 978 height 42
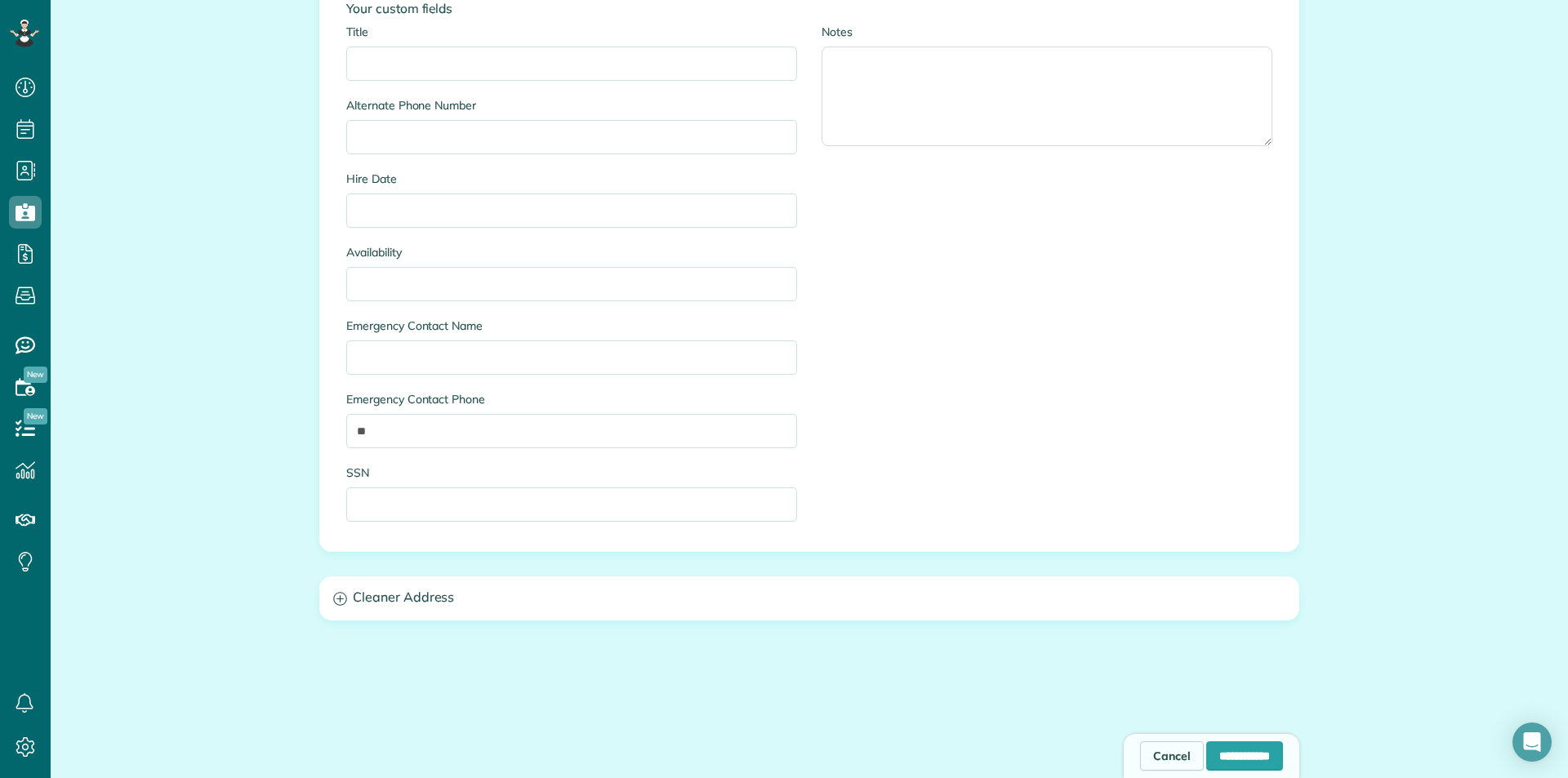
scroll to position [1086, 0]
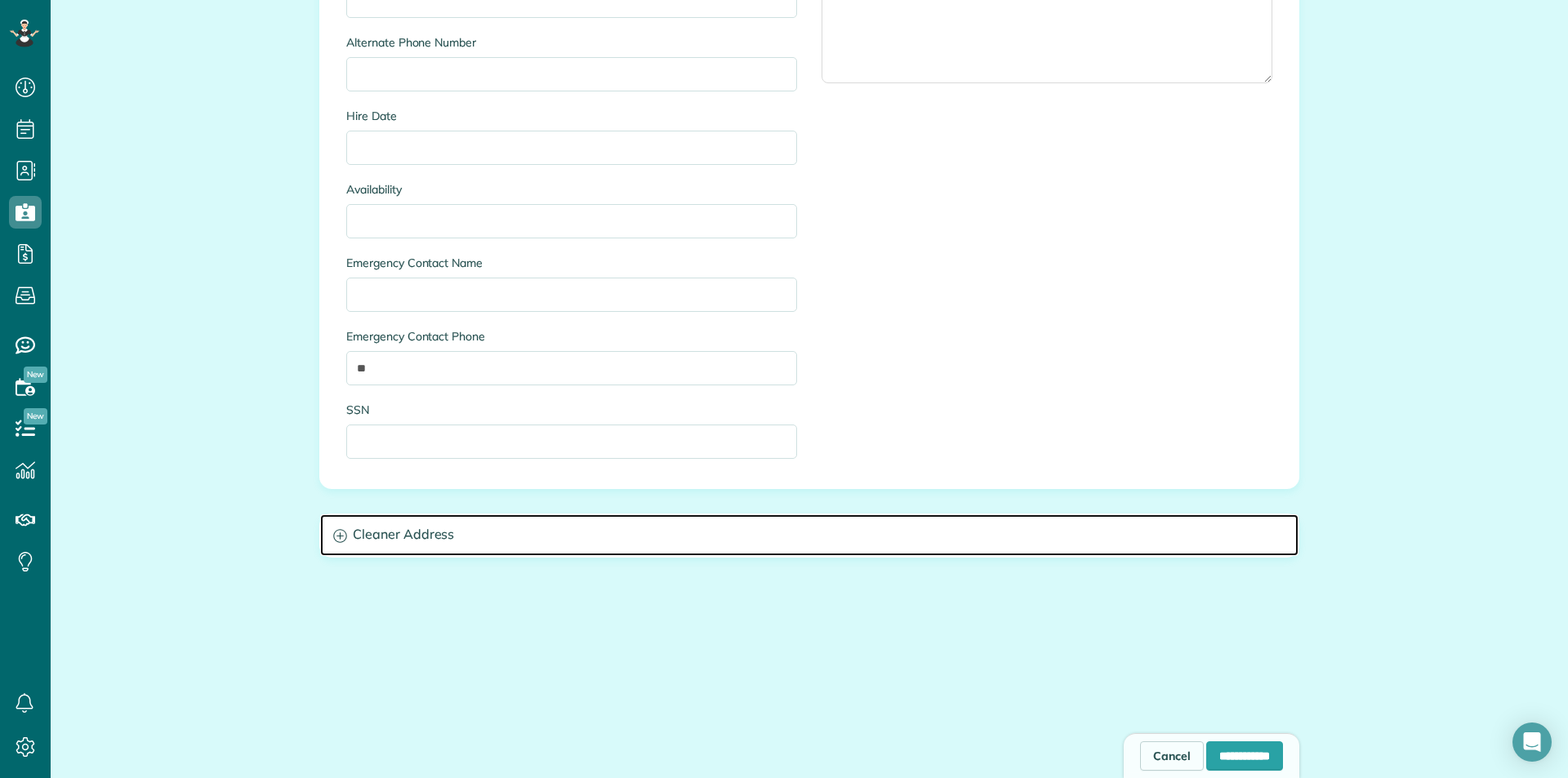
click at [343, 533] on h3 "Cleaner Address" at bounding box center [808, 535] width 978 height 42
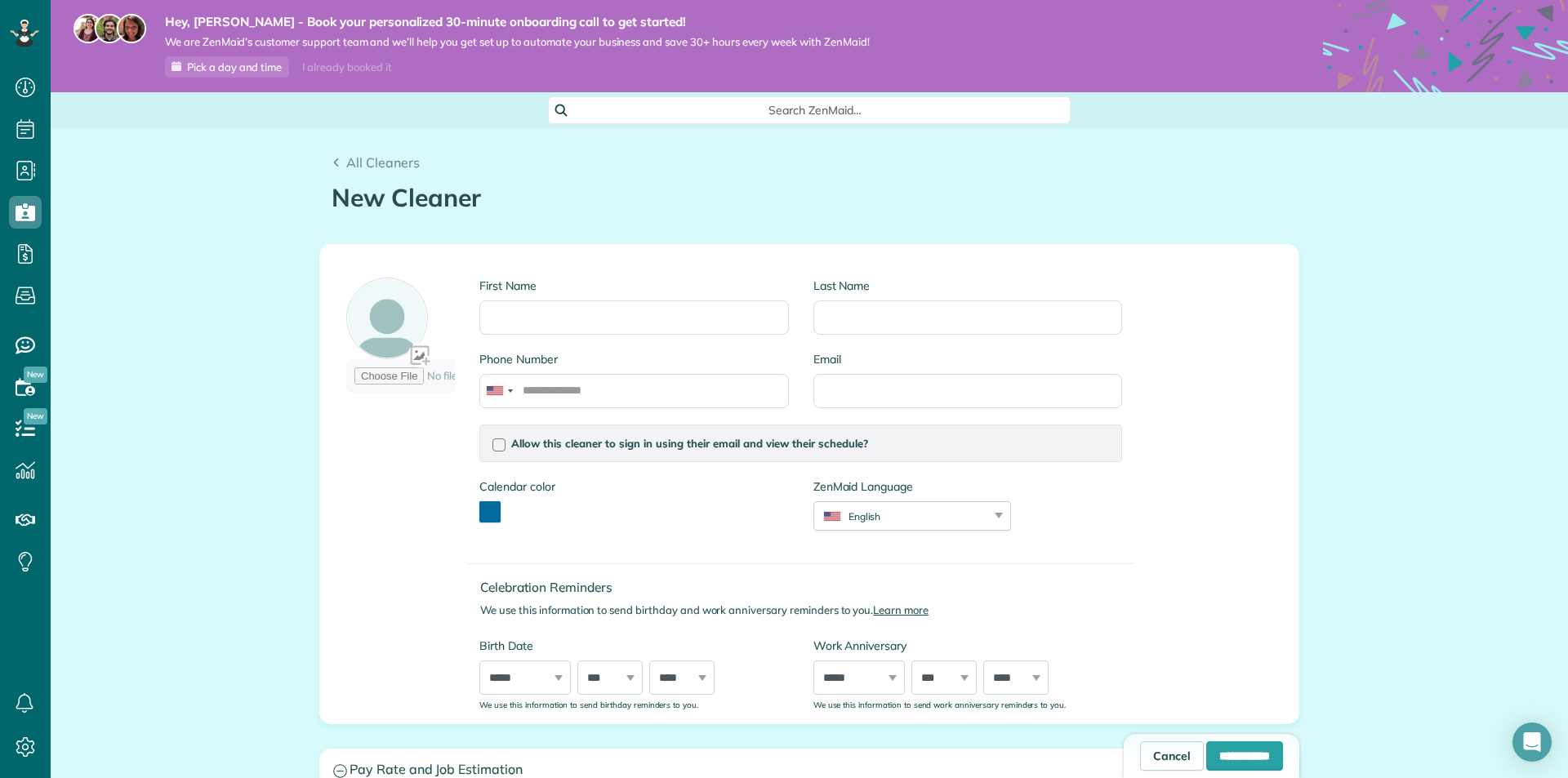
scroll to position [0, 0]
click at [347, 162] on span "All Cleaners" at bounding box center [383, 163] width 73 height 16
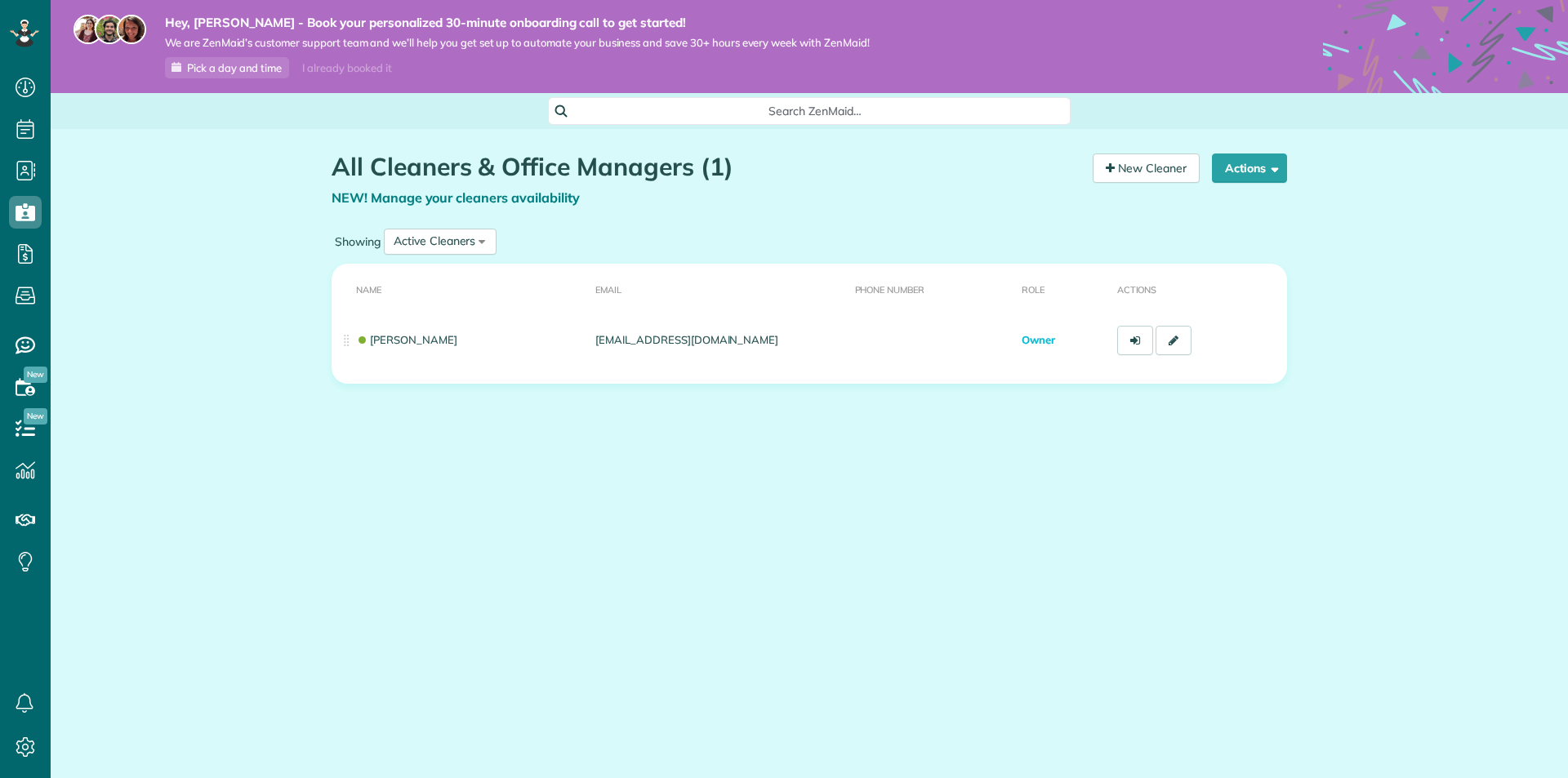
scroll to position [7, 7]
click at [479, 203] on span "NEW! Manage your cleaners availability" at bounding box center [456, 197] width 248 height 16
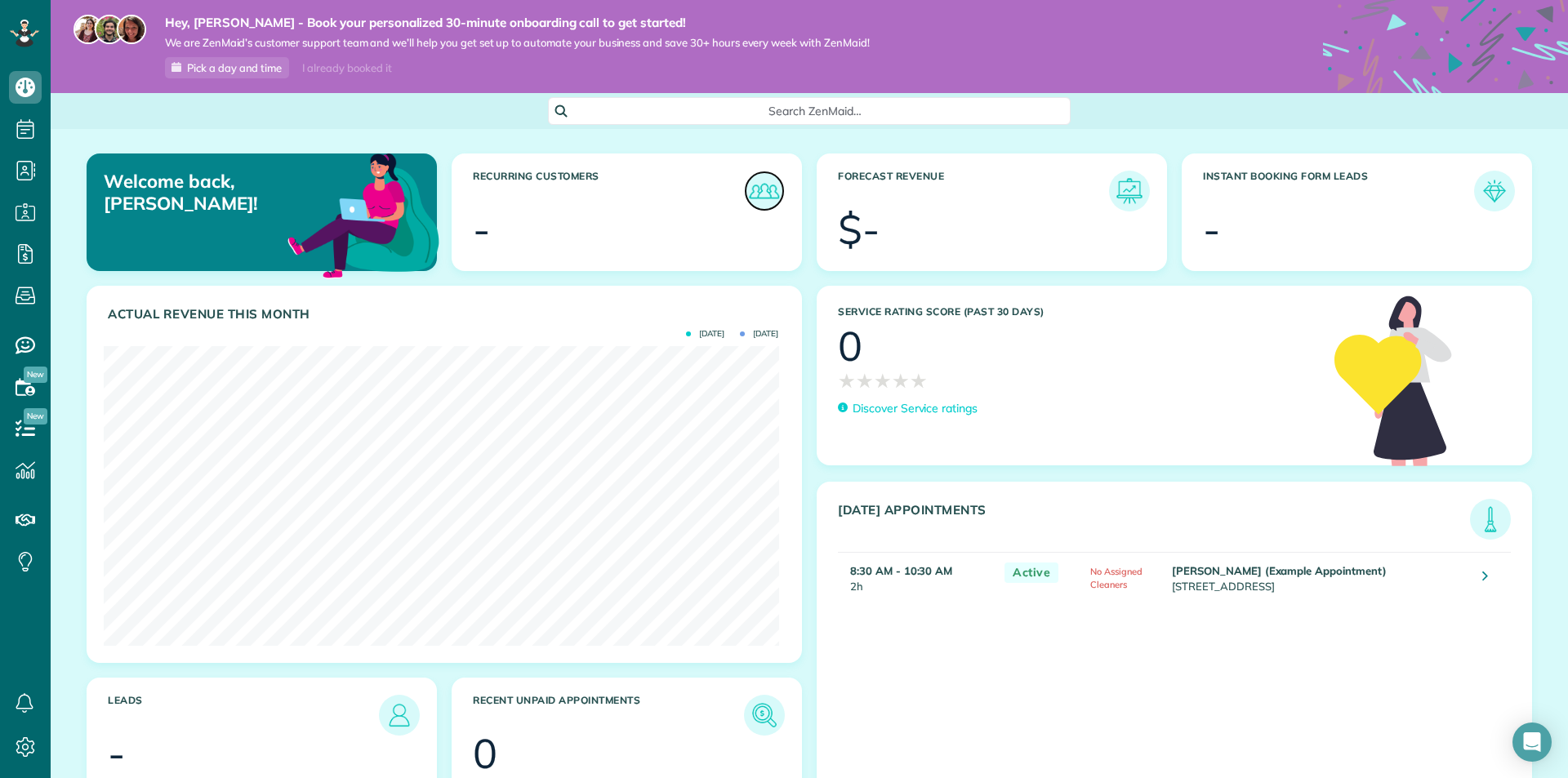
click at [752, 190] on img at bounding box center [763, 191] width 37 height 37
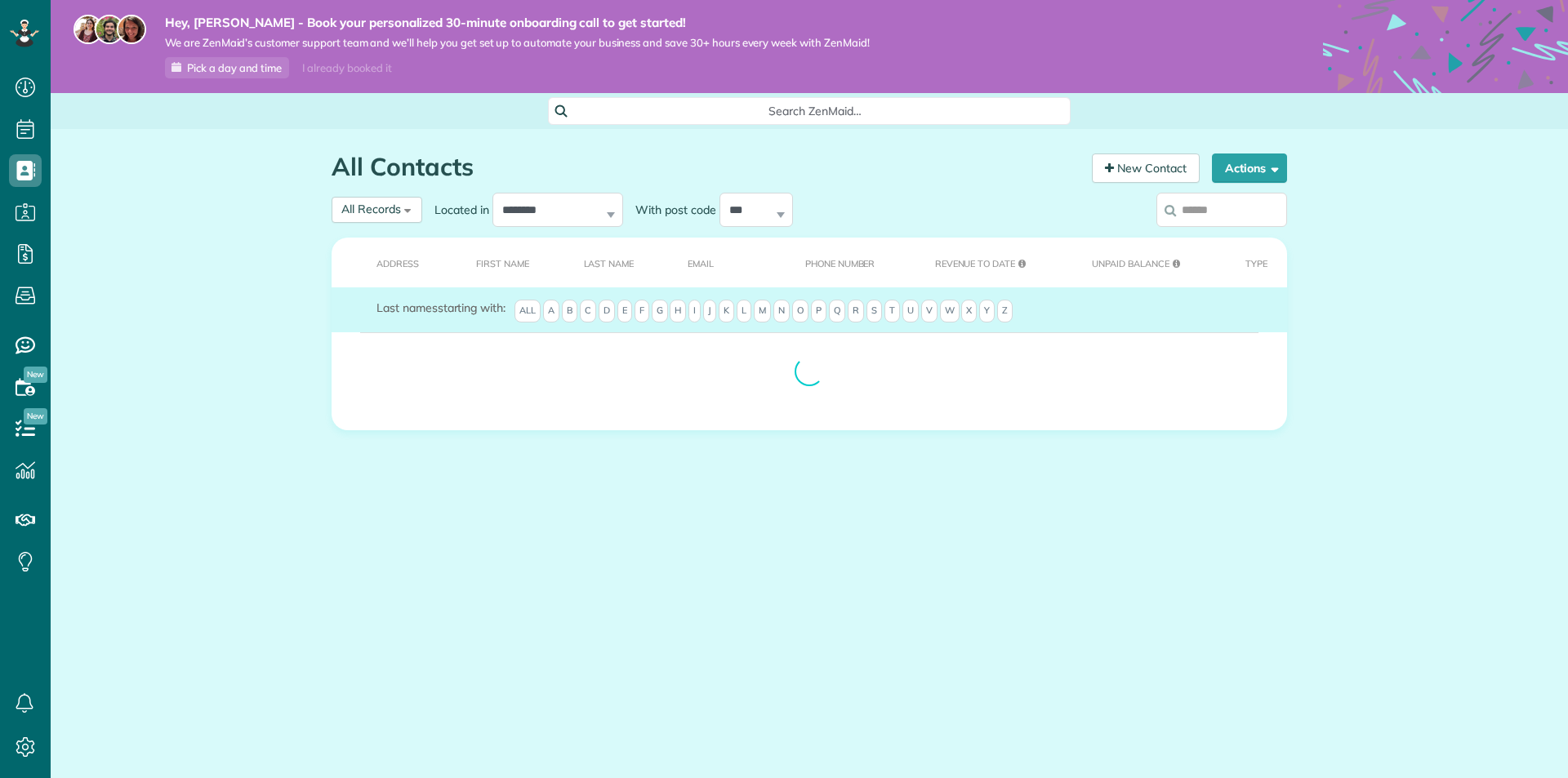
scroll to position [7, 7]
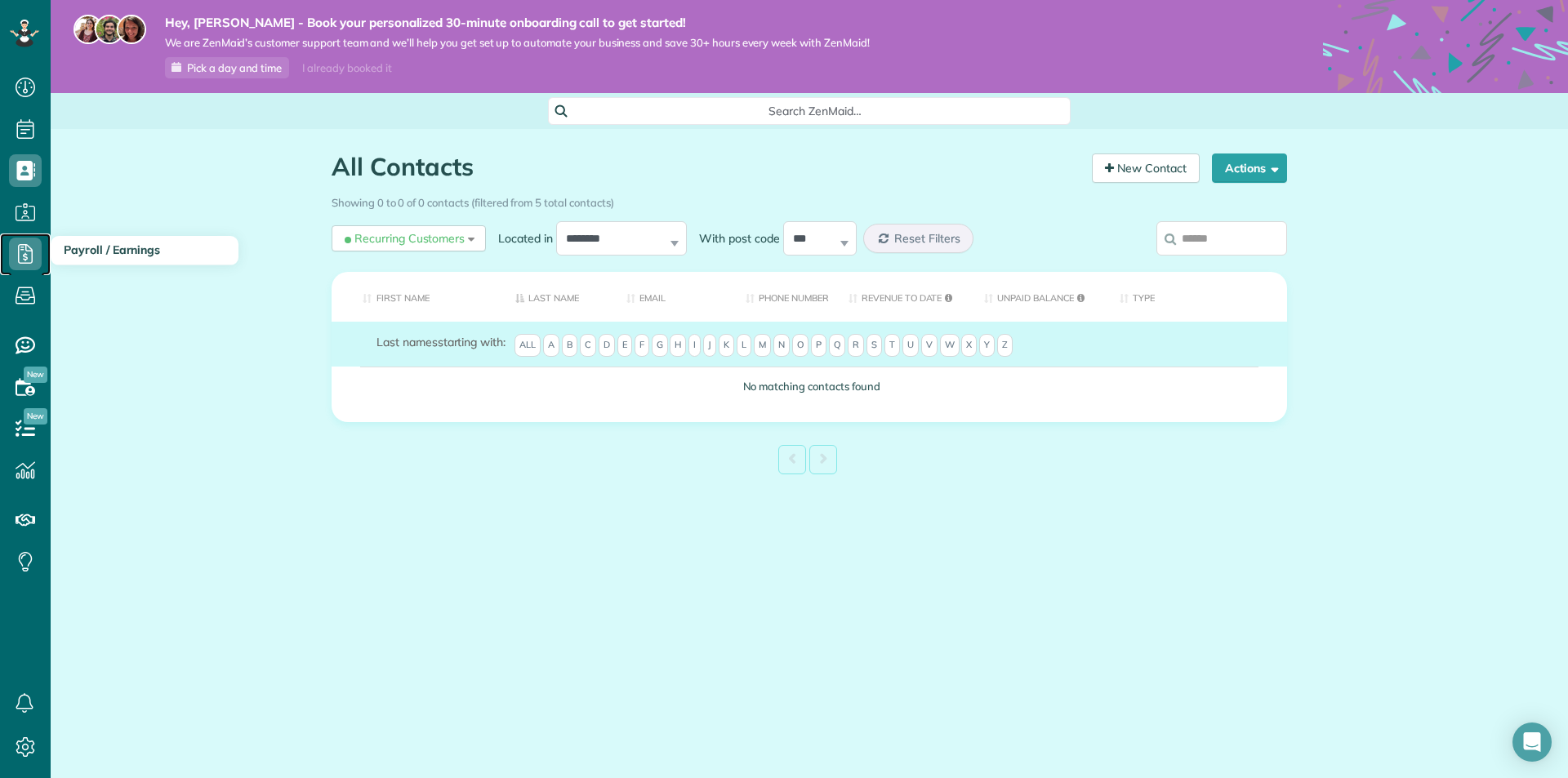
click at [26, 258] on icon at bounding box center [26, 254] width 33 height 33
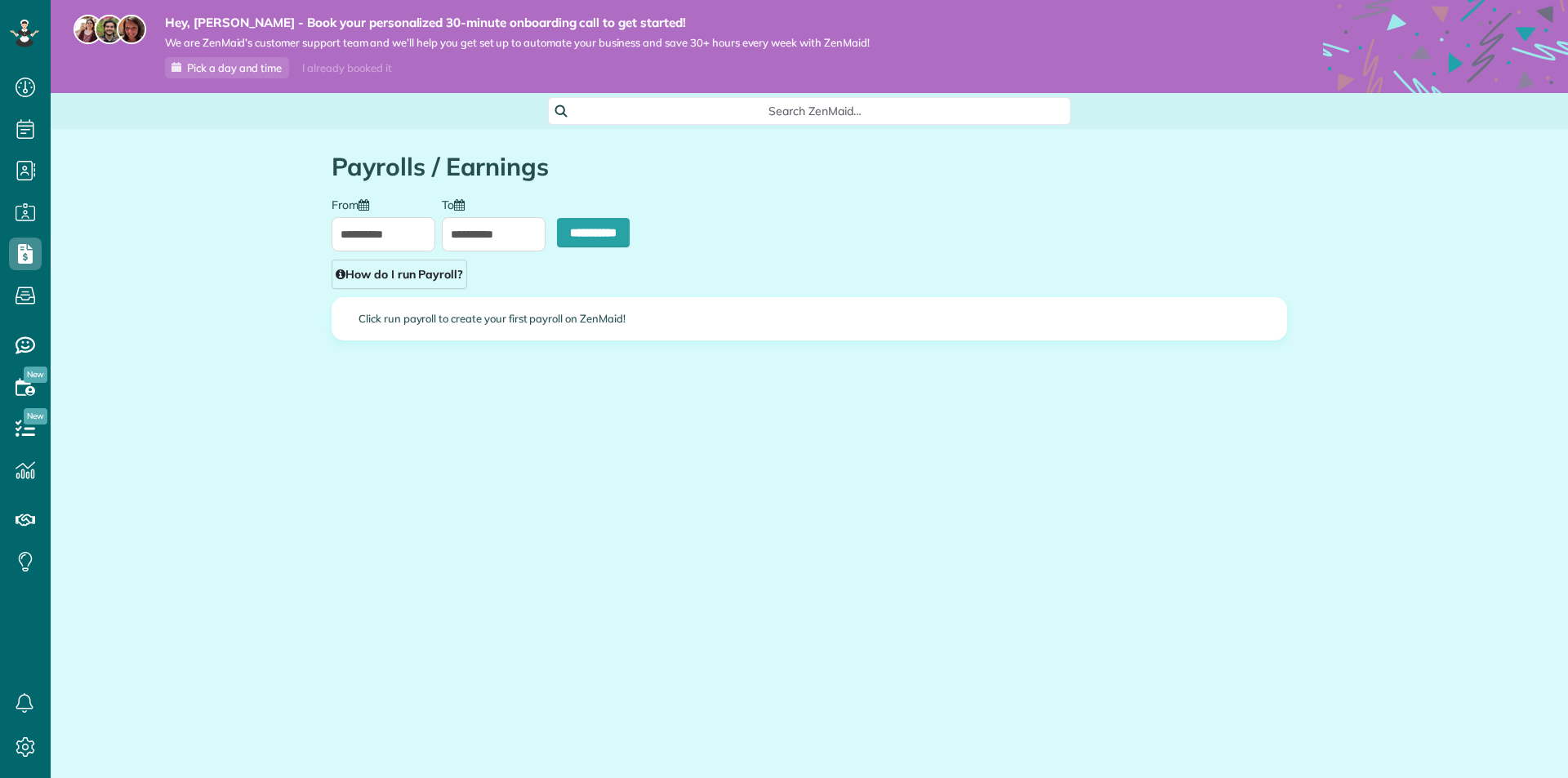
scroll to position [7, 7]
type input "**********"
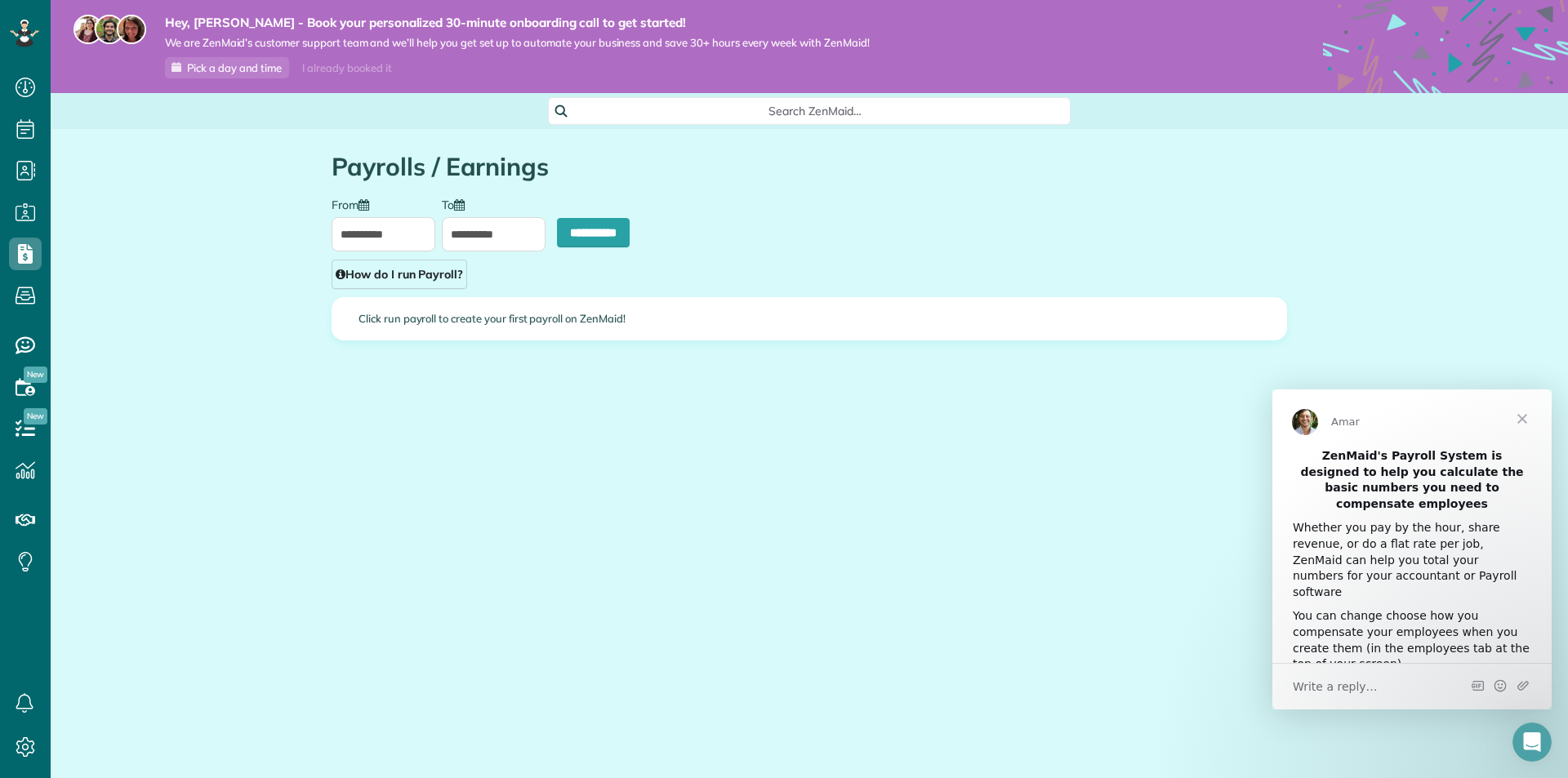
scroll to position [14, 0]
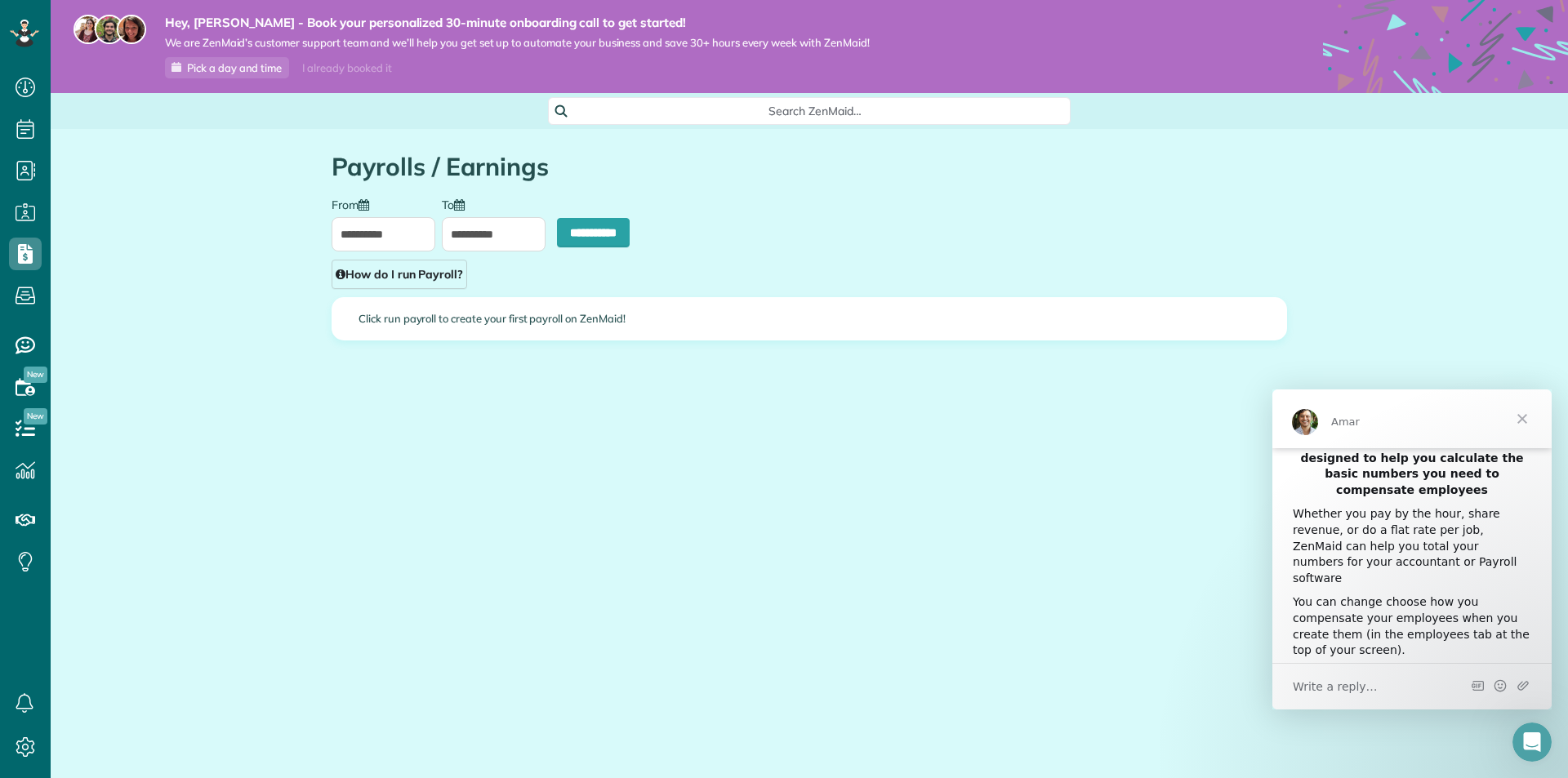
click at [1524, 422] on span "Close" at bounding box center [1521, 418] width 58 height 58
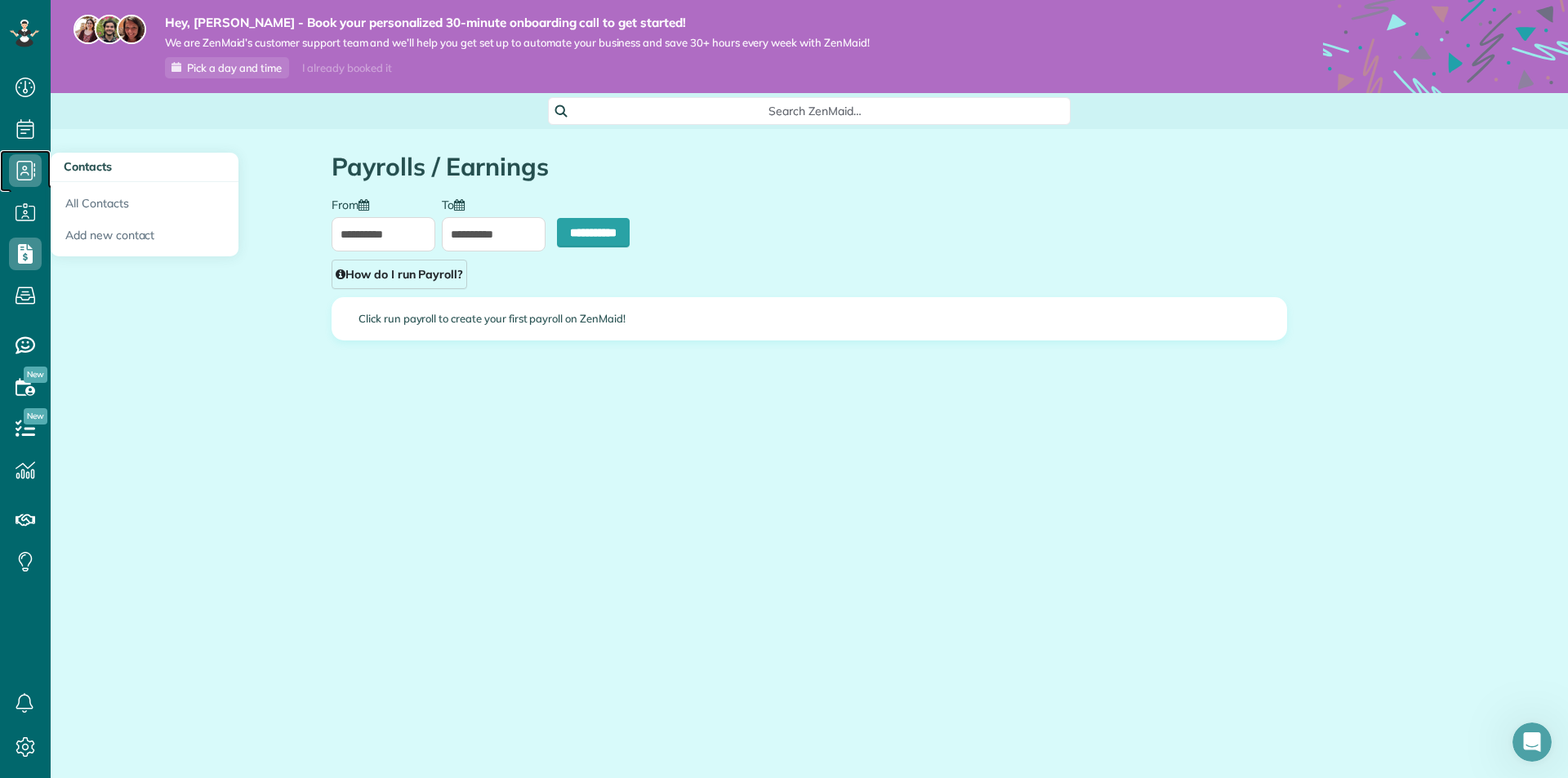
click at [21, 174] on use at bounding box center [26, 170] width 19 height 19
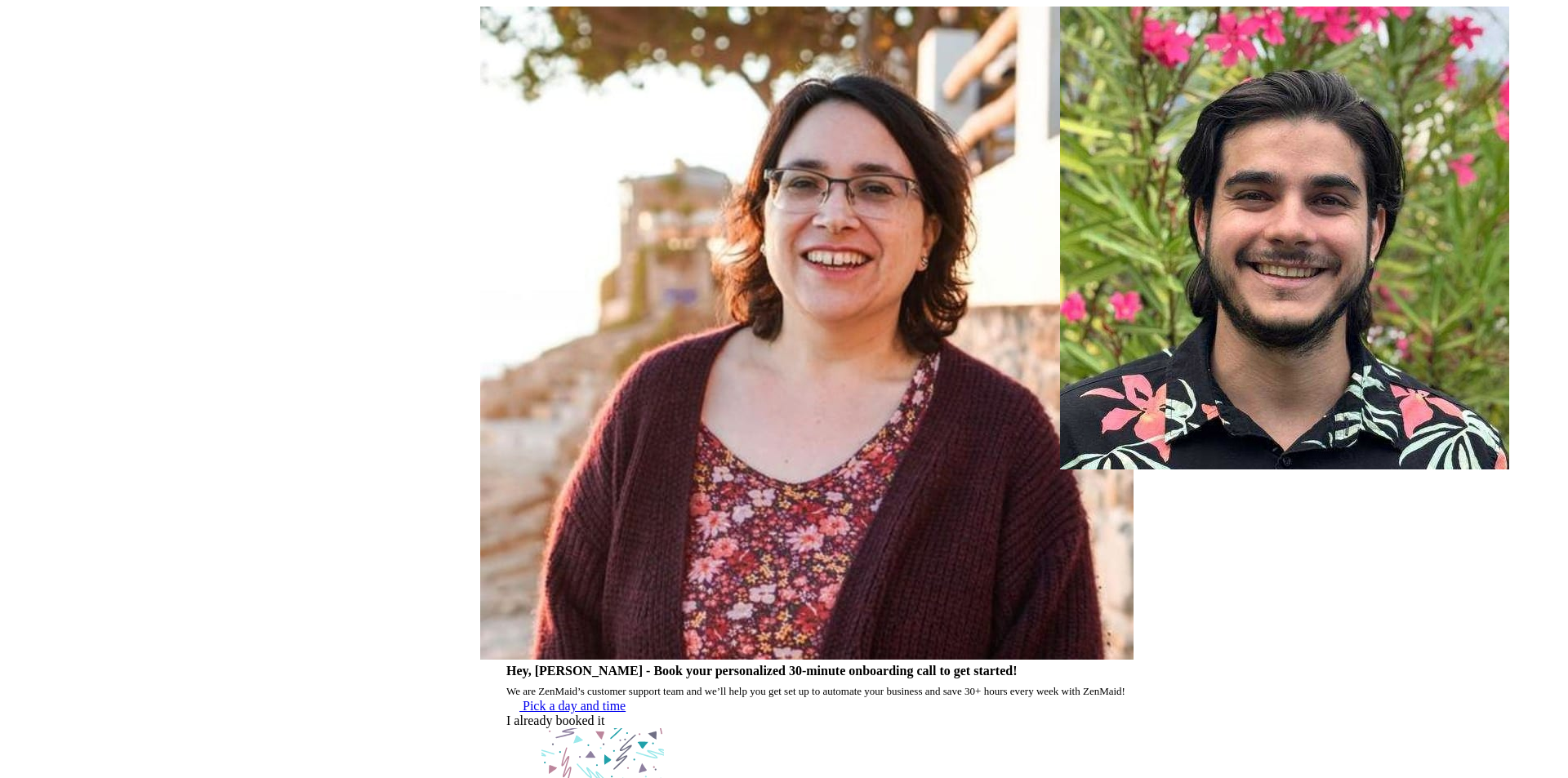
scroll to position [7, 7]
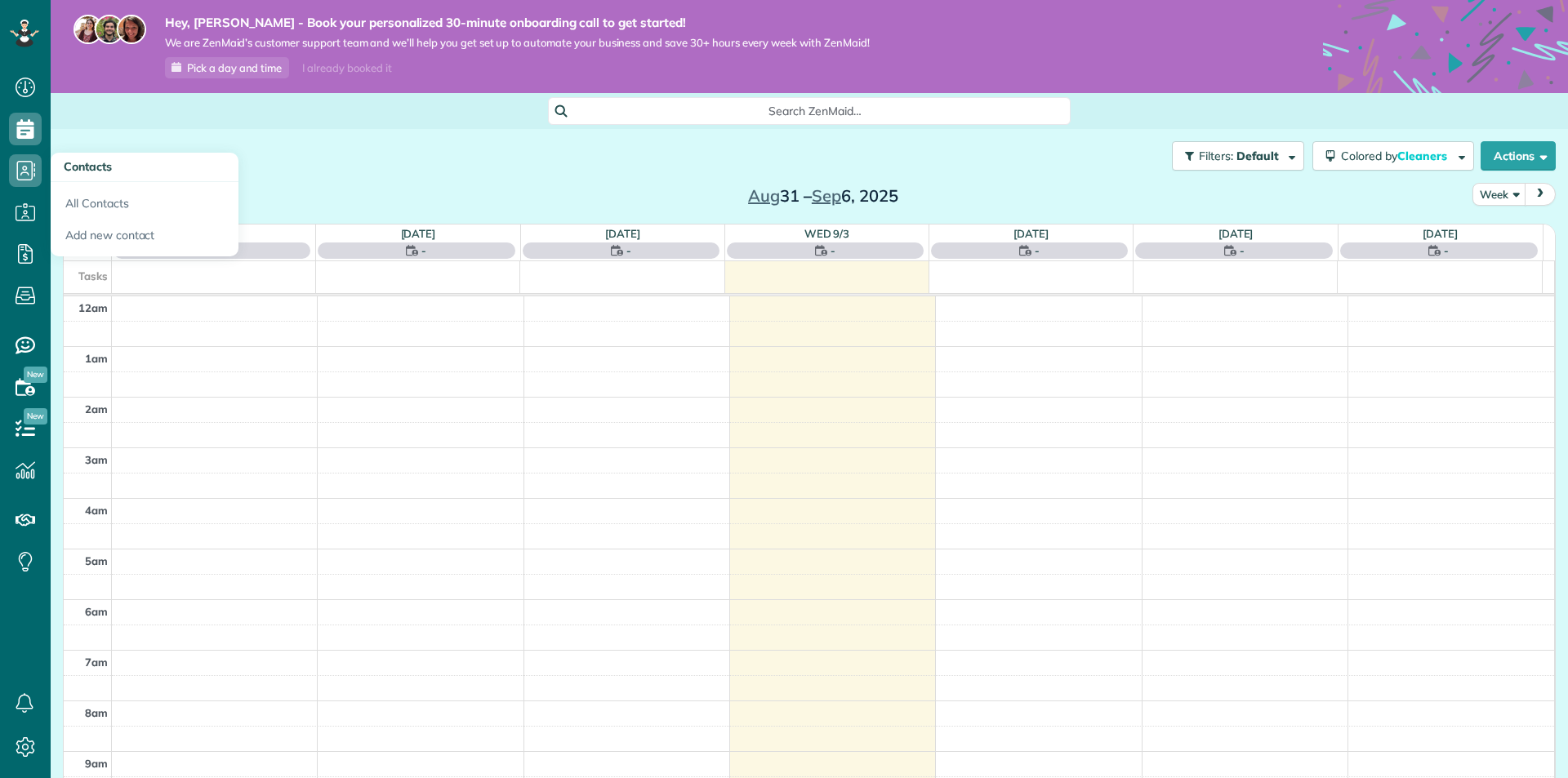
scroll to position [355, 0]
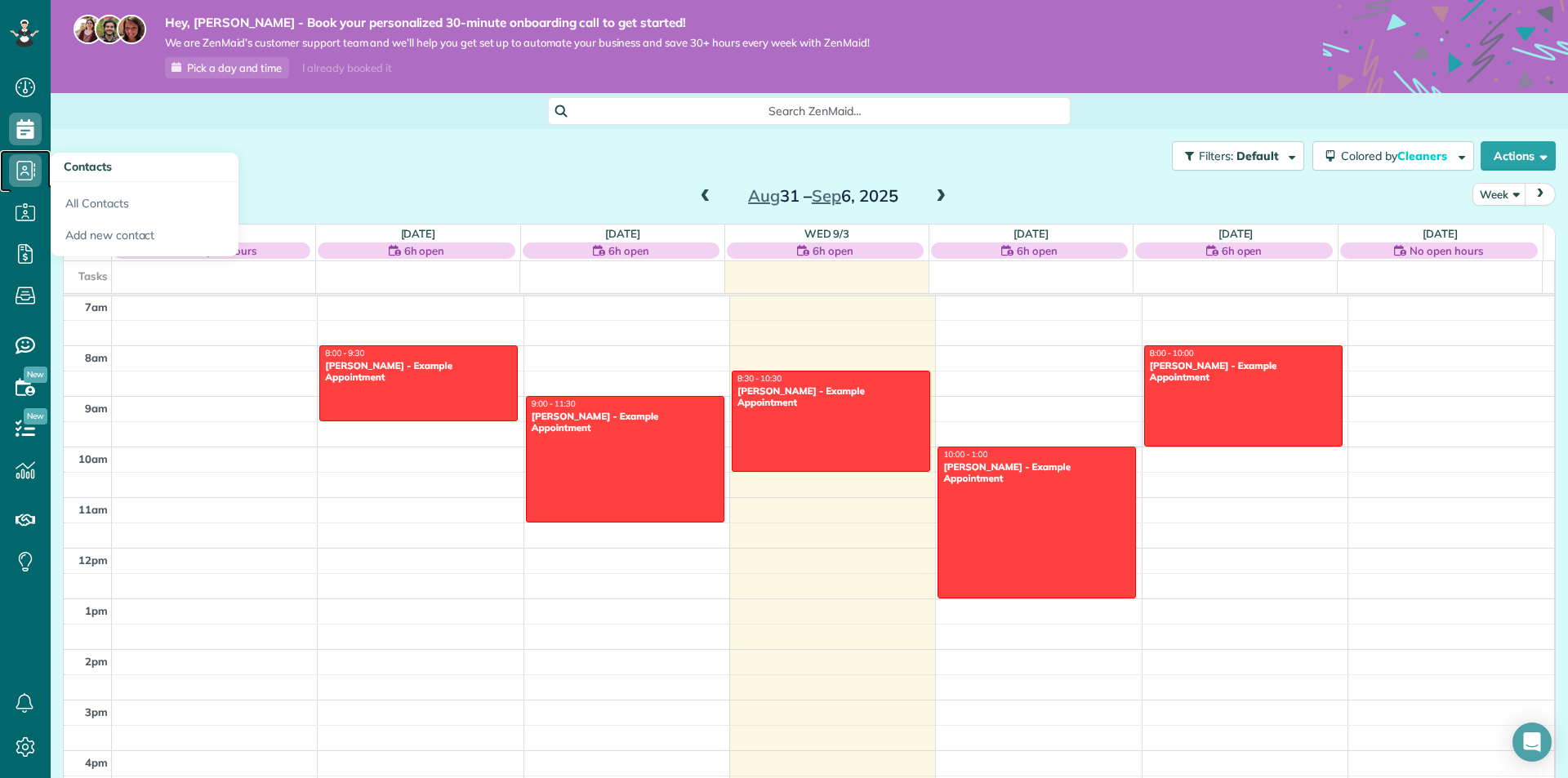
click at [26, 181] on icon at bounding box center [26, 171] width 33 height 33
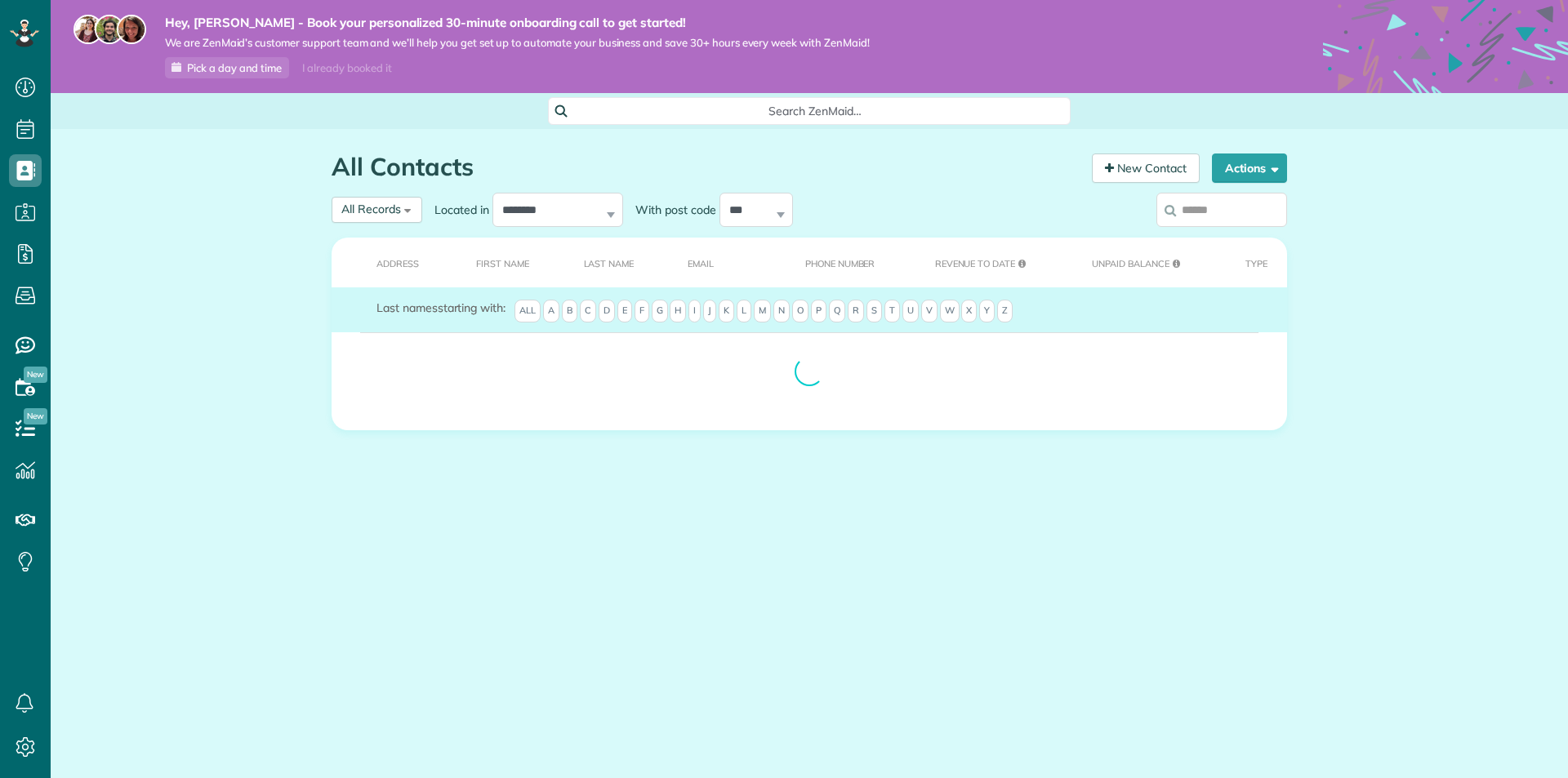
scroll to position [7, 7]
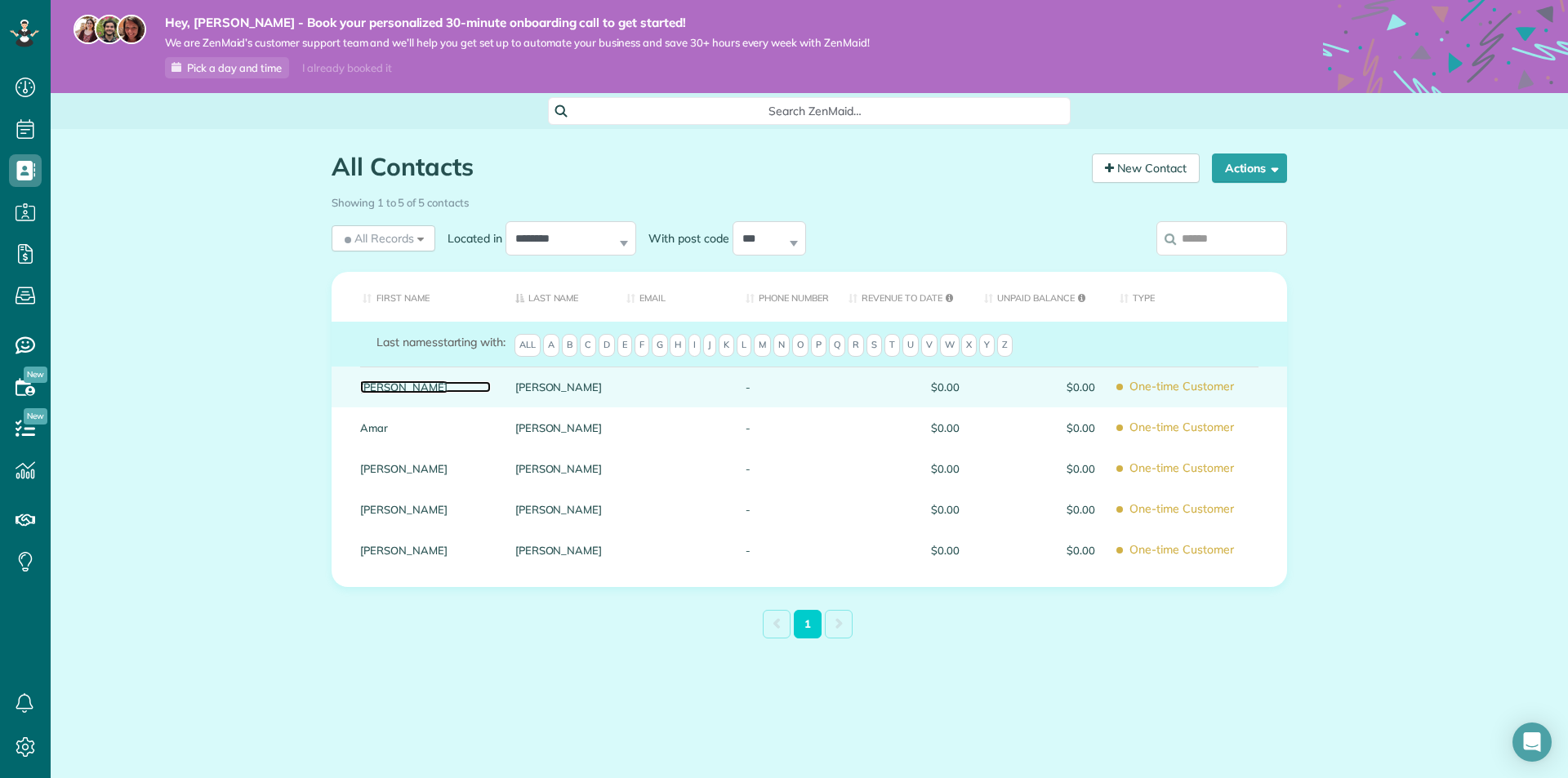
click at [483, 384] on link "[PERSON_NAME]" at bounding box center [425, 387] width 131 height 12
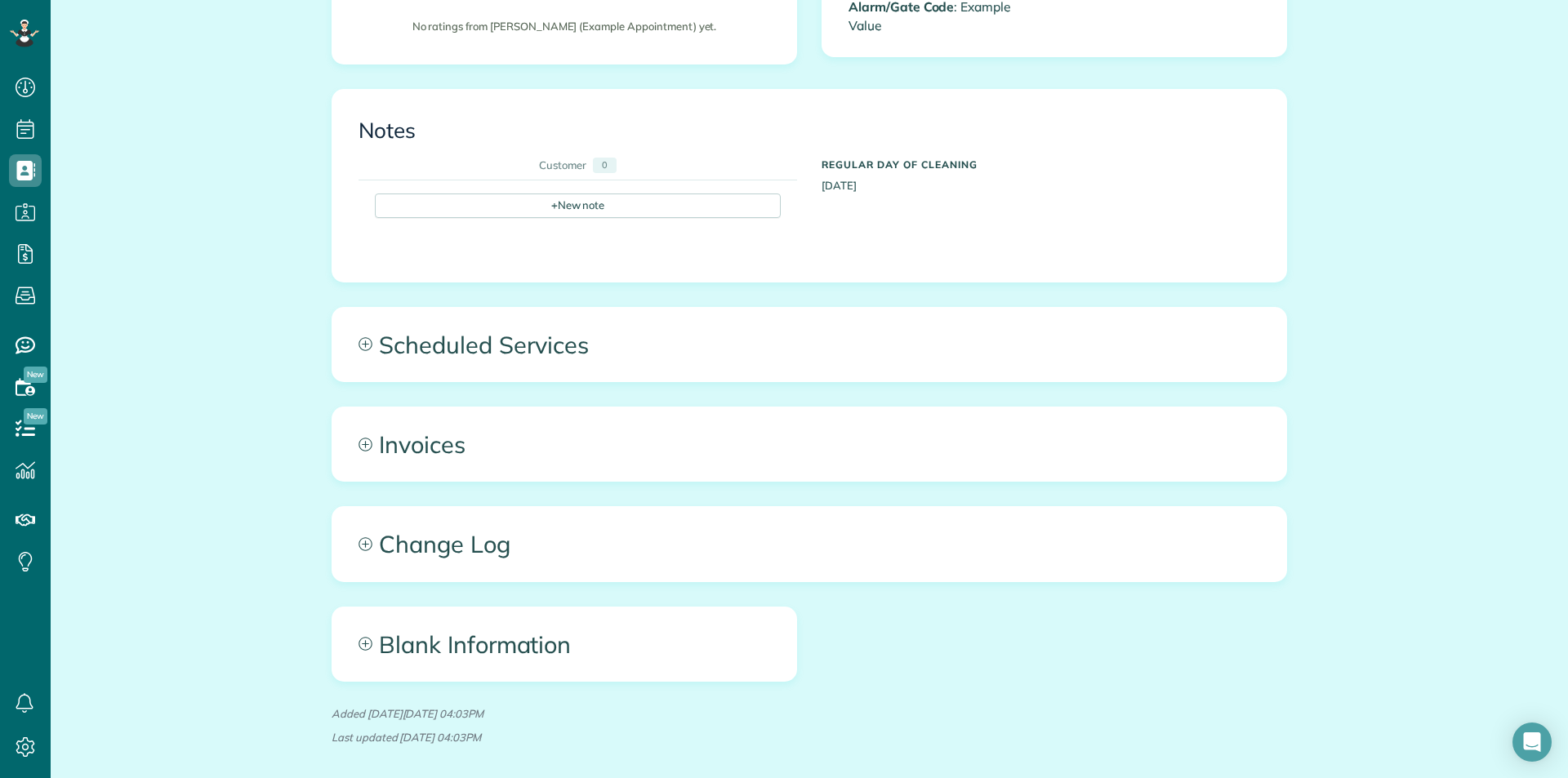
scroll to position [572, 0]
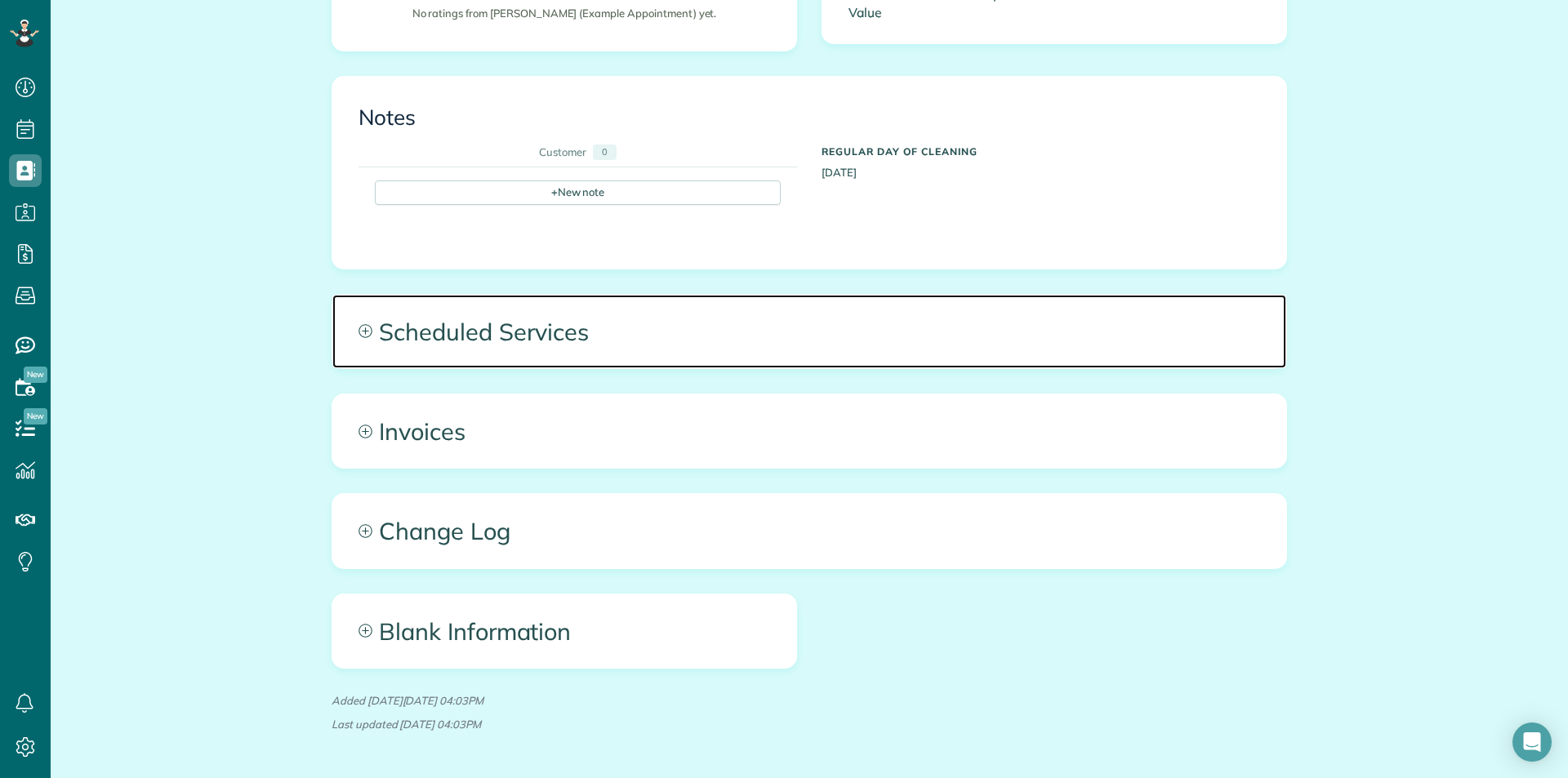
click at [359, 331] on icon at bounding box center [365, 331] width 14 height 14
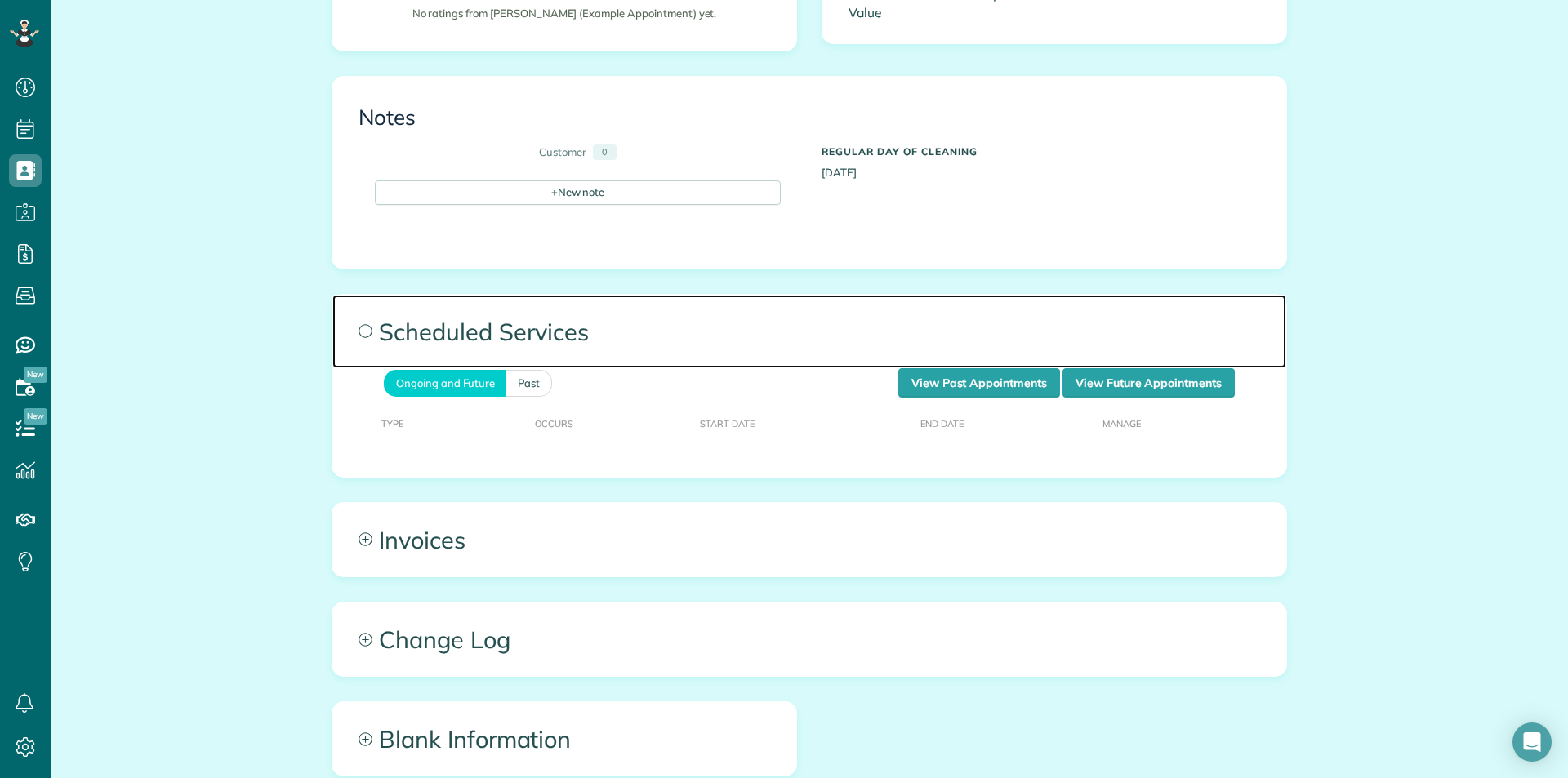
click at [359, 331] on icon at bounding box center [365, 331] width 14 height 14
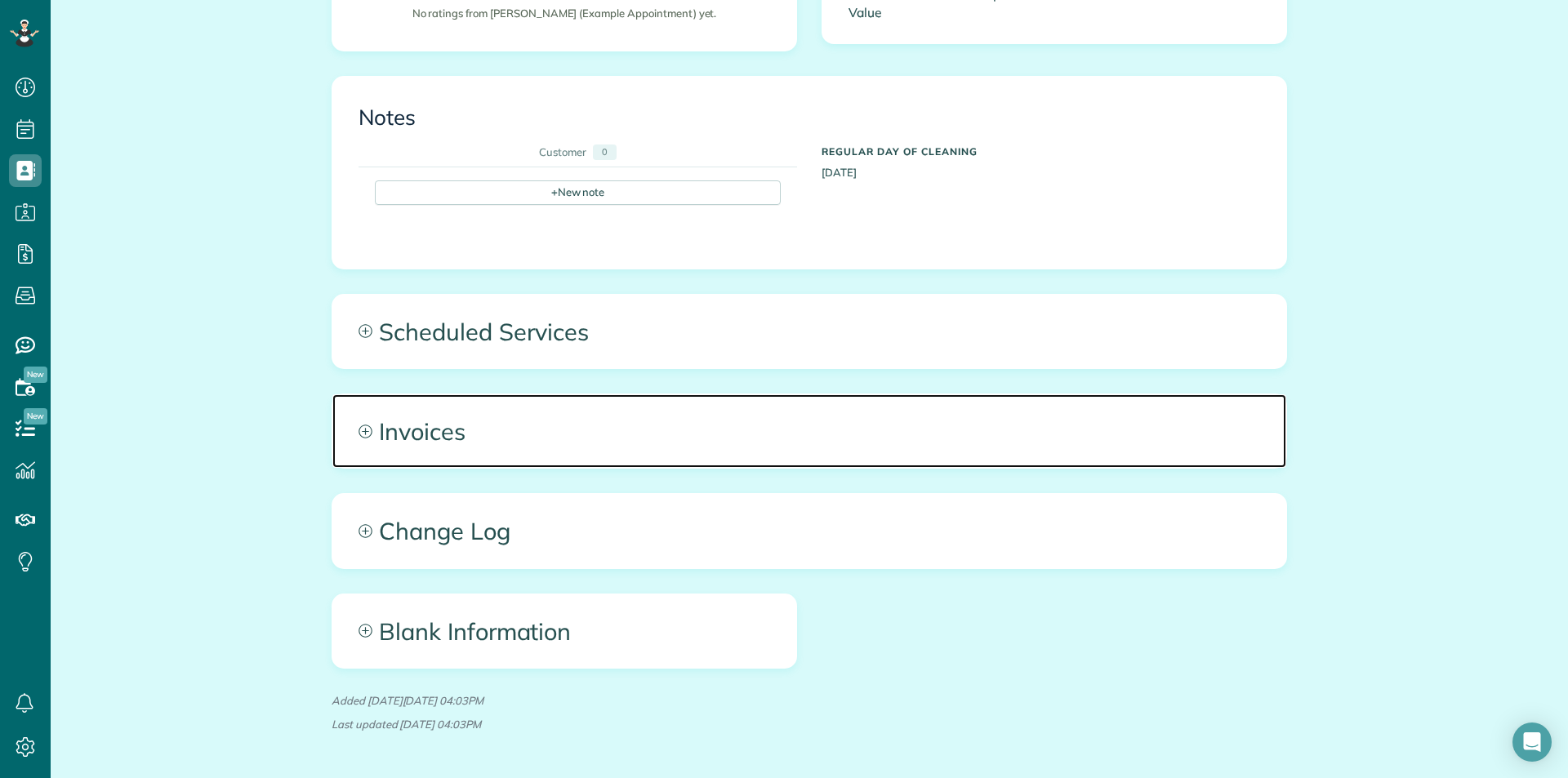
click at [360, 429] on icon at bounding box center [365, 431] width 14 height 14
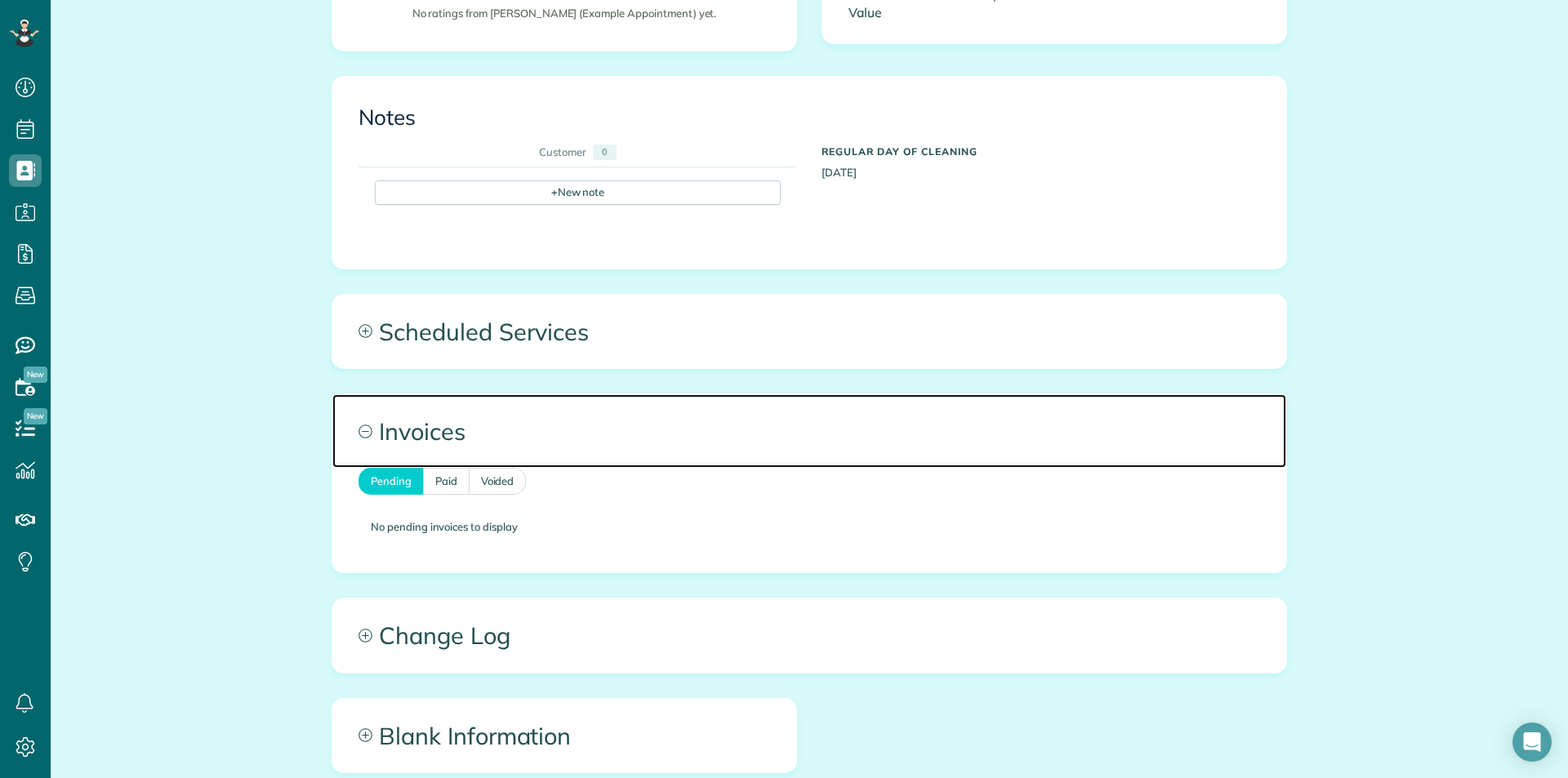
click at [360, 429] on icon at bounding box center [365, 431] width 14 height 14
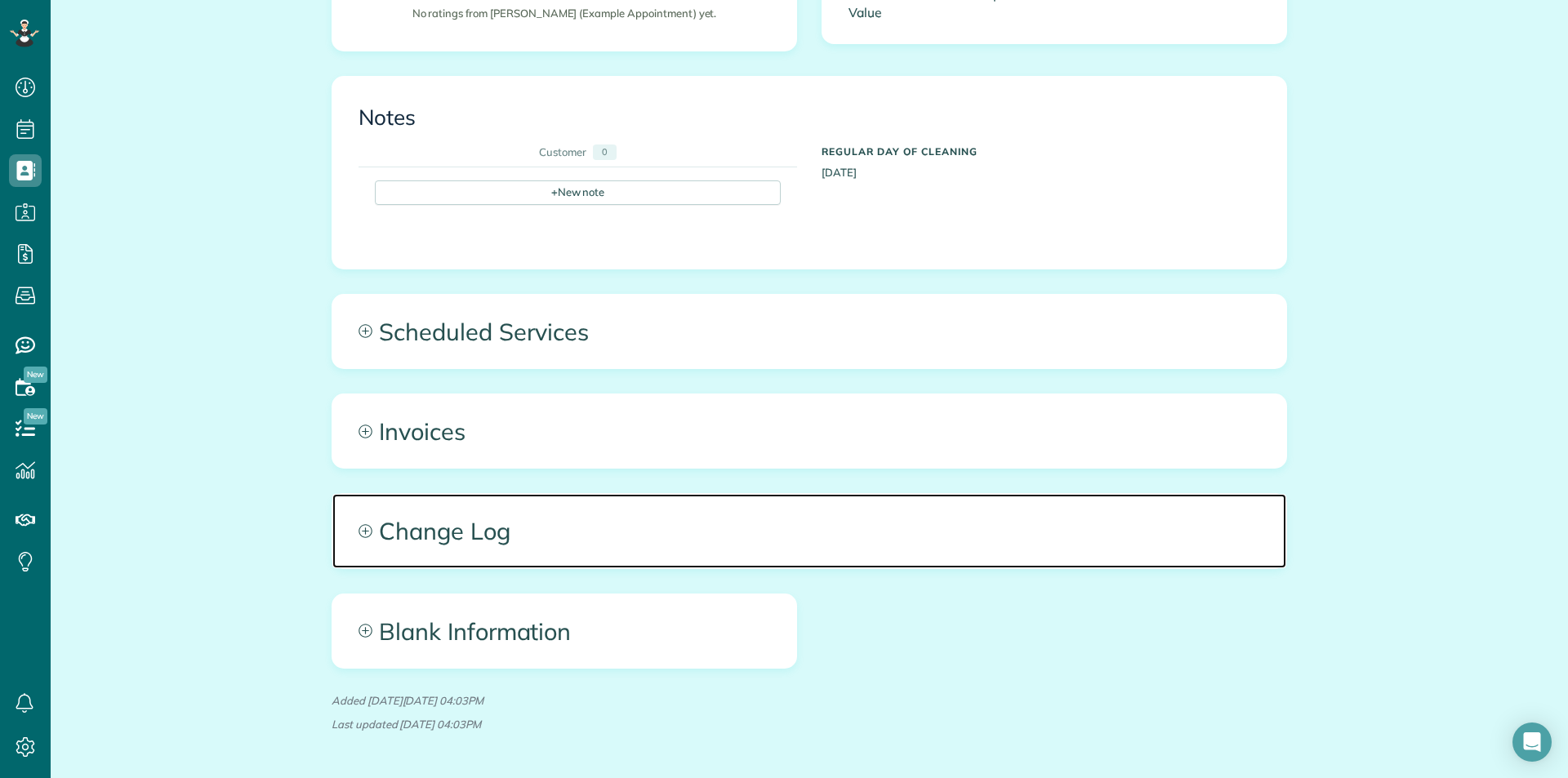
click at [359, 531] on icon at bounding box center [365, 531] width 13 height 13
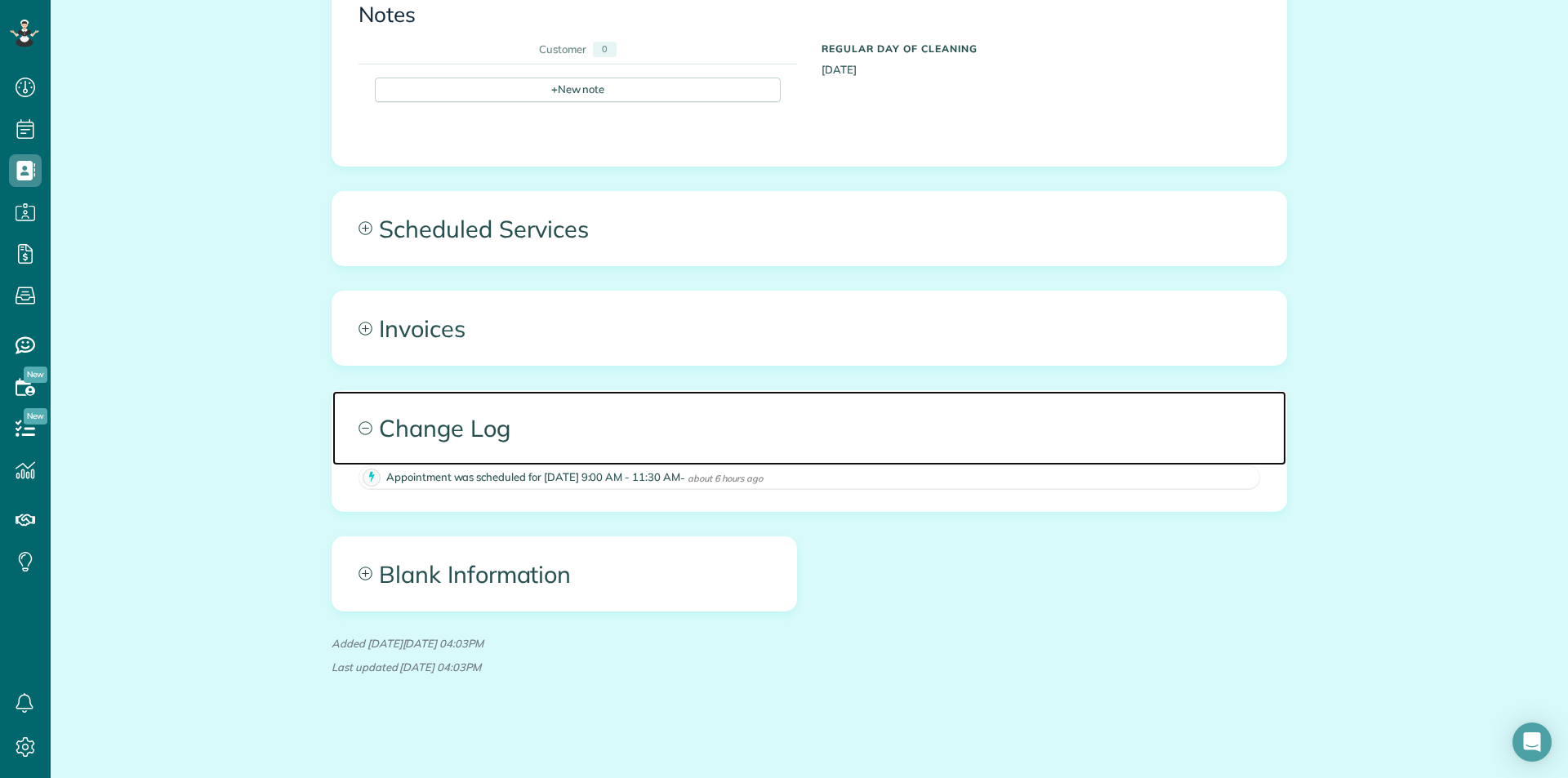
scroll to position [678, 0]
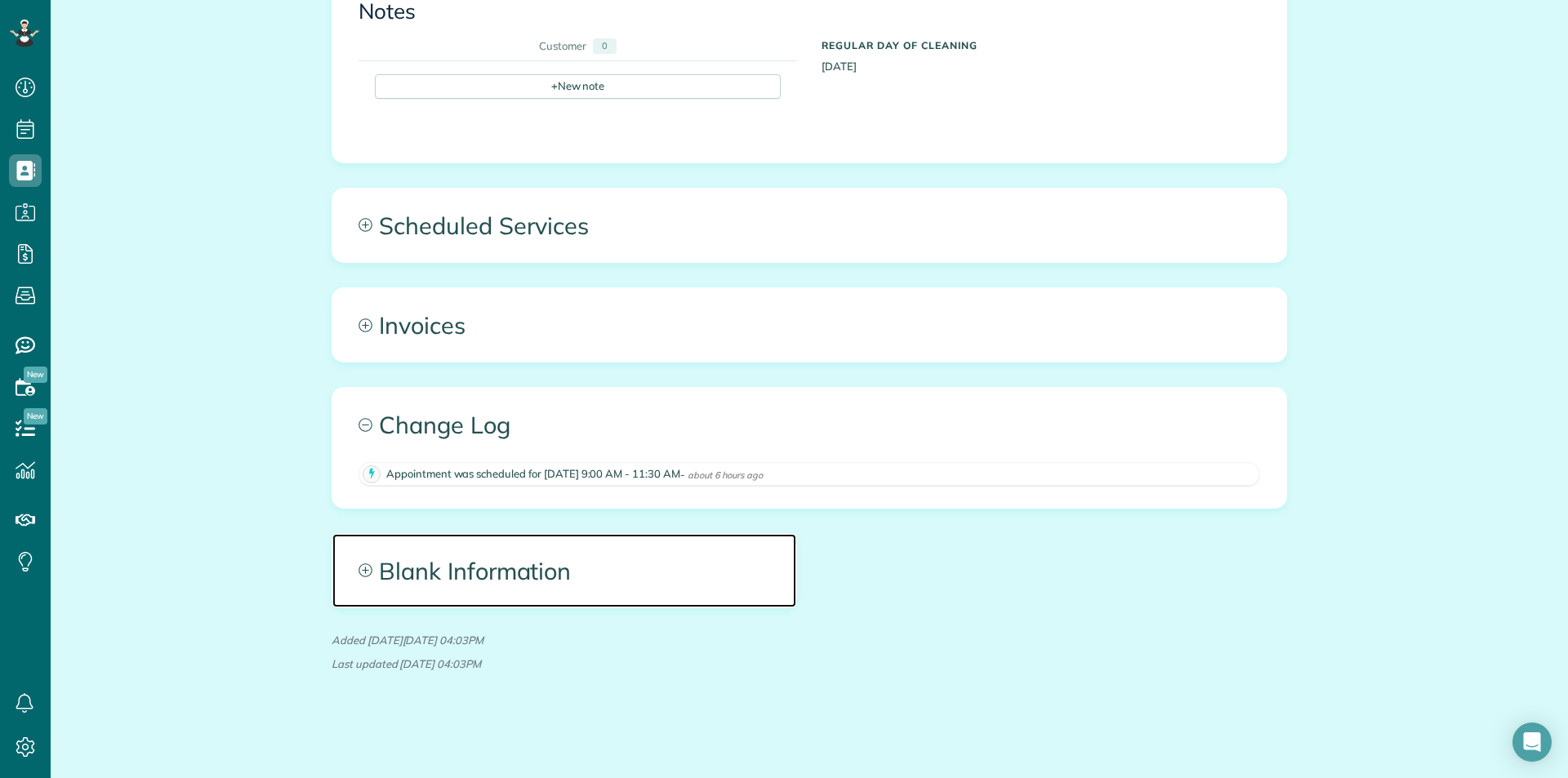
click at [360, 559] on span "Blank Information" at bounding box center [564, 571] width 464 height 73
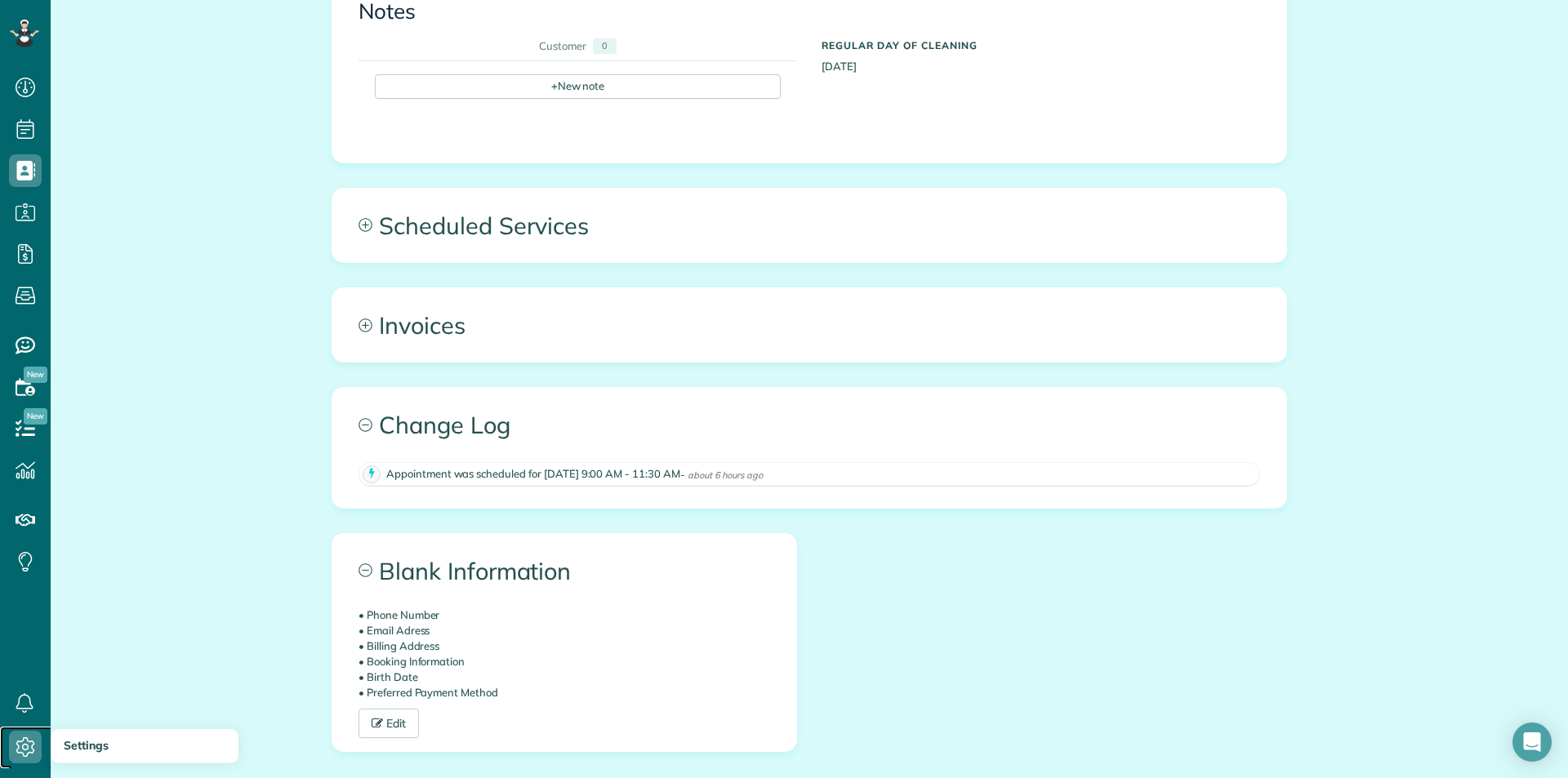
click at [19, 744] on icon at bounding box center [26, 747] width 33 height 33
